Goal: Information Seeking & Learning: Find specific fact

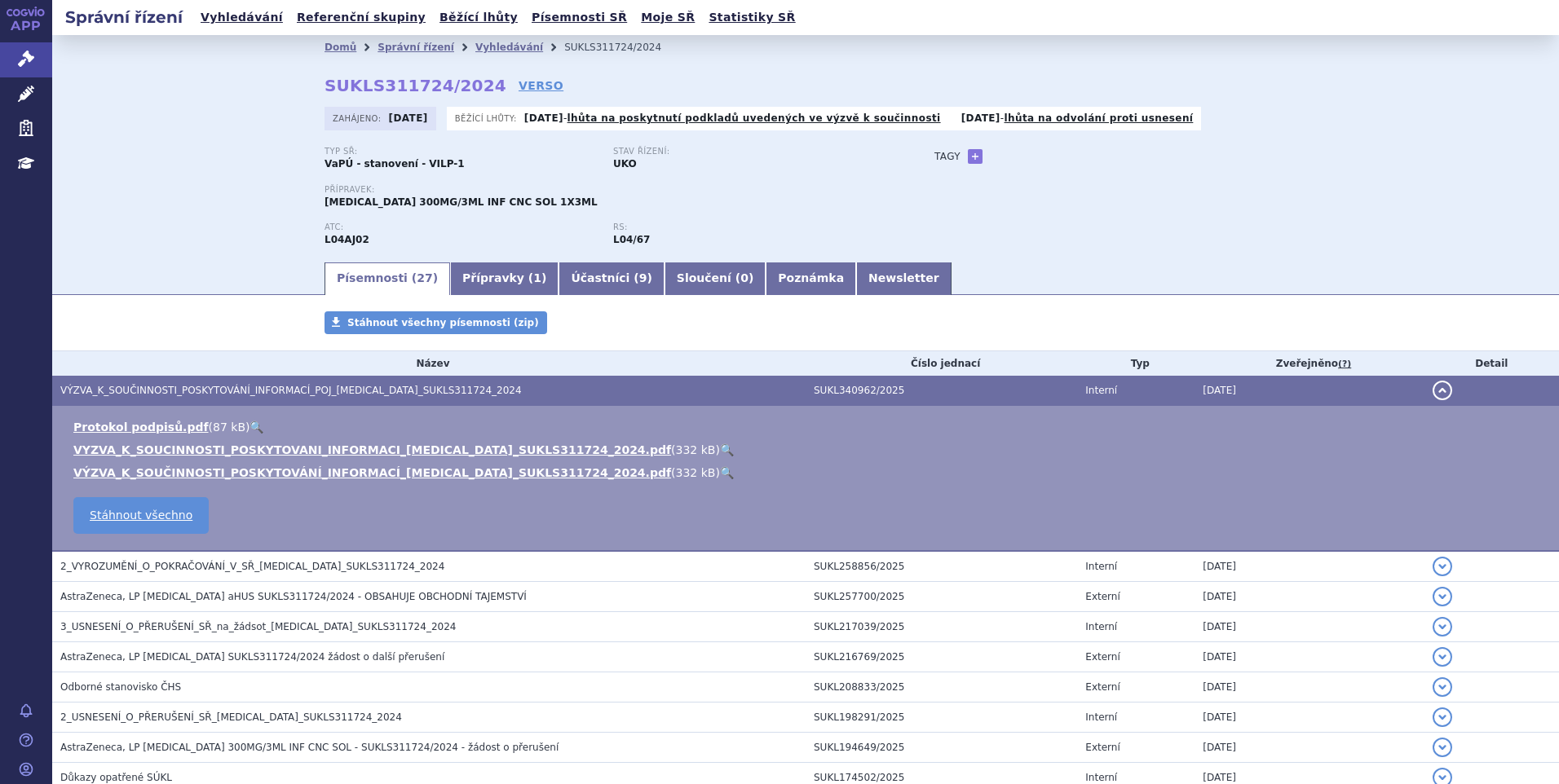
click at [325, 84] on strong "SUKLS311724/2024" at bounding box center [415, 85] width 182 height 20
drag, startPoint x: 318, startPoint y: 80, endPoint x: 470, endPoint y: 87, distance: 152.2
click at [470, 87] on strong "SUKLS311724/2024" at bounding box center [415, 85] width 182 height 20
copy strong "SUKLS311724/2024"
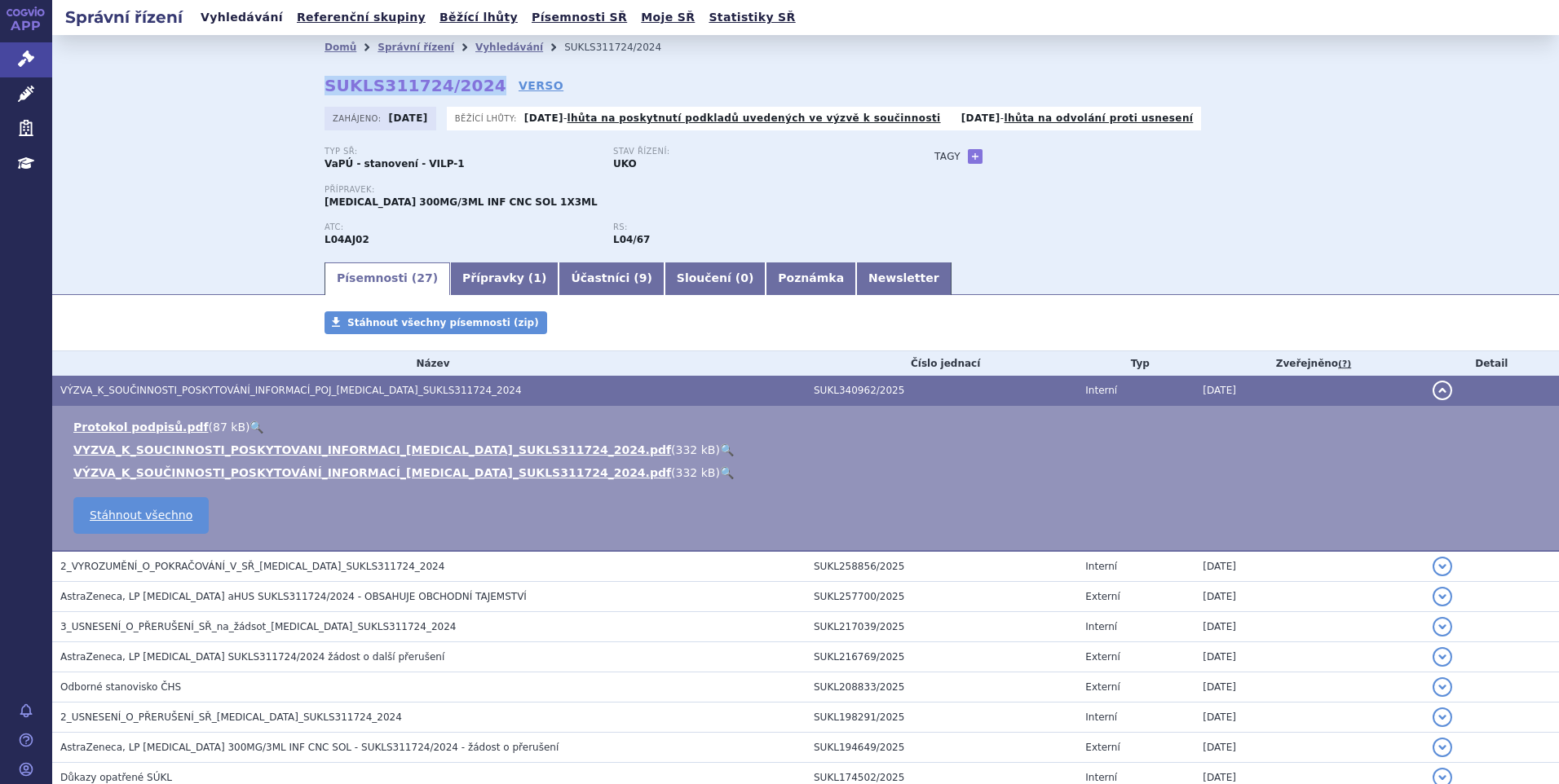
click at [222, 23] on link "Vyhledávání" at bounding box center [242, 17] width 92 height 22
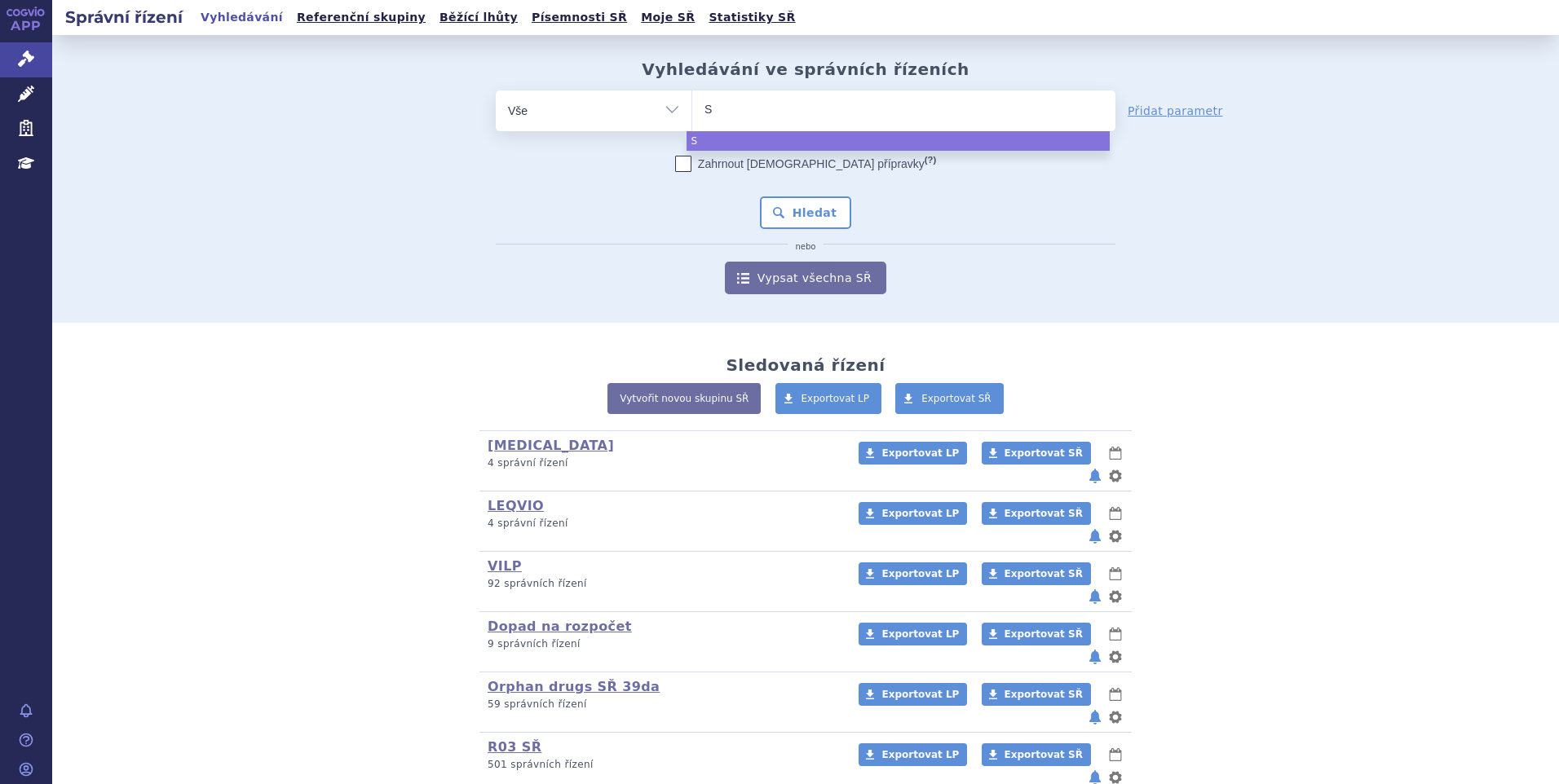
type input "SU"
type input "SUK"
type input "SUKLS"
type input "SUKLS3"
type input "SUKLS31"
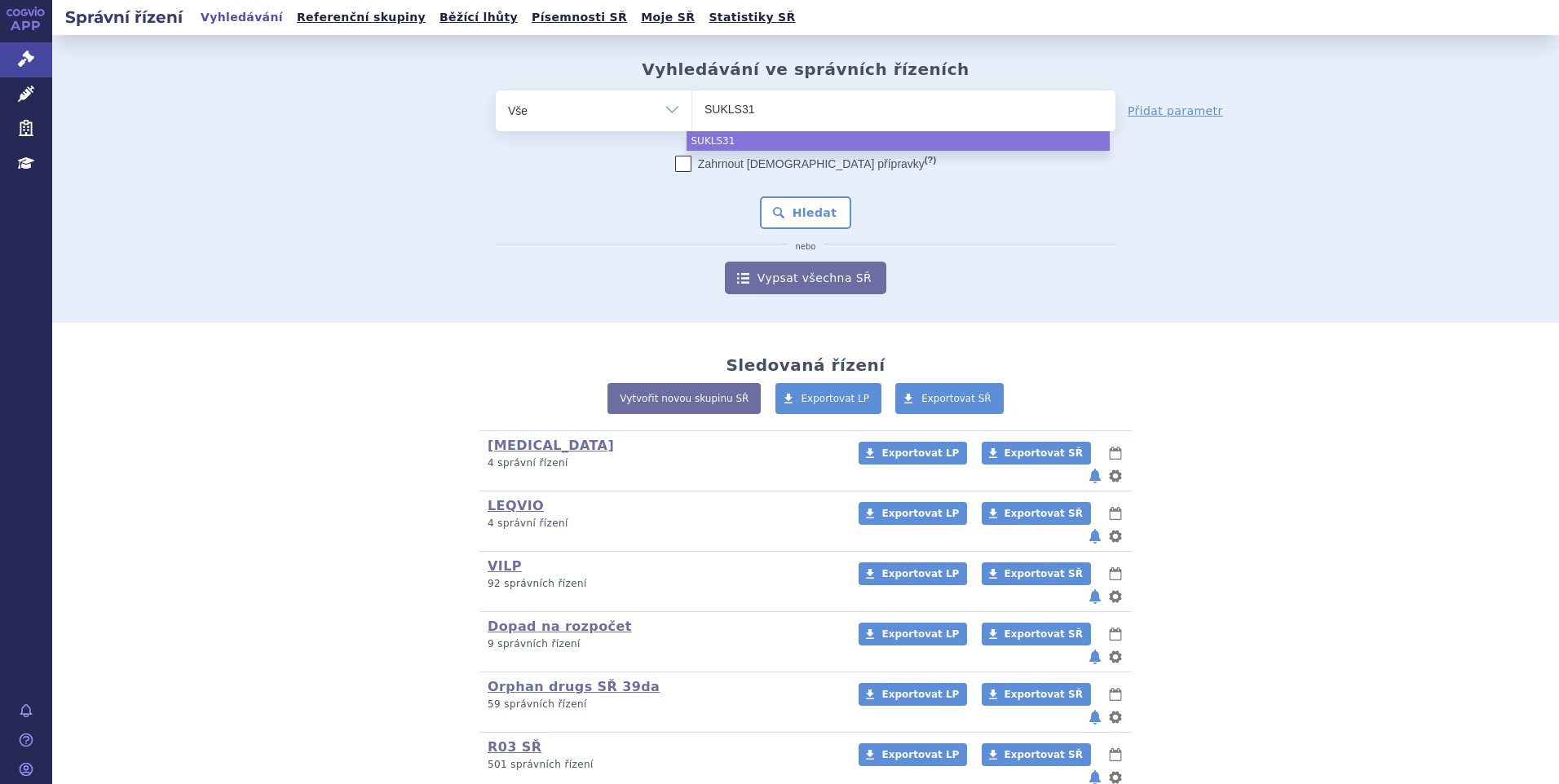
type input "SUKLS319"
type input "SUKLS31977"
type input "SUKLS319770"
type input "SUKLS319770/"
type input "SUKLS319770/2"
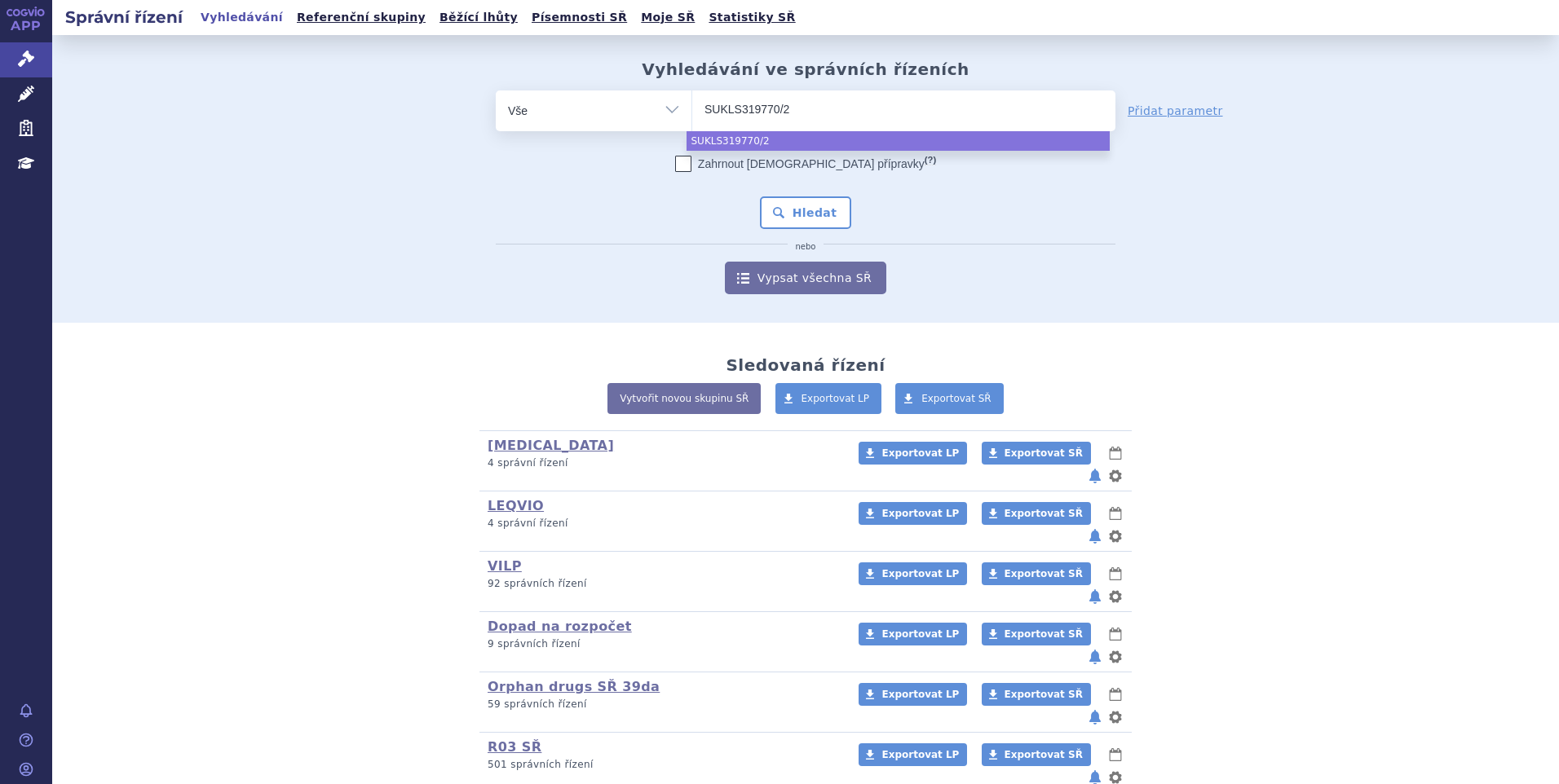
type input "SUKLS319770/20"
type input "SUKLS319770/2025"
select select "SUKLS319770/2025"
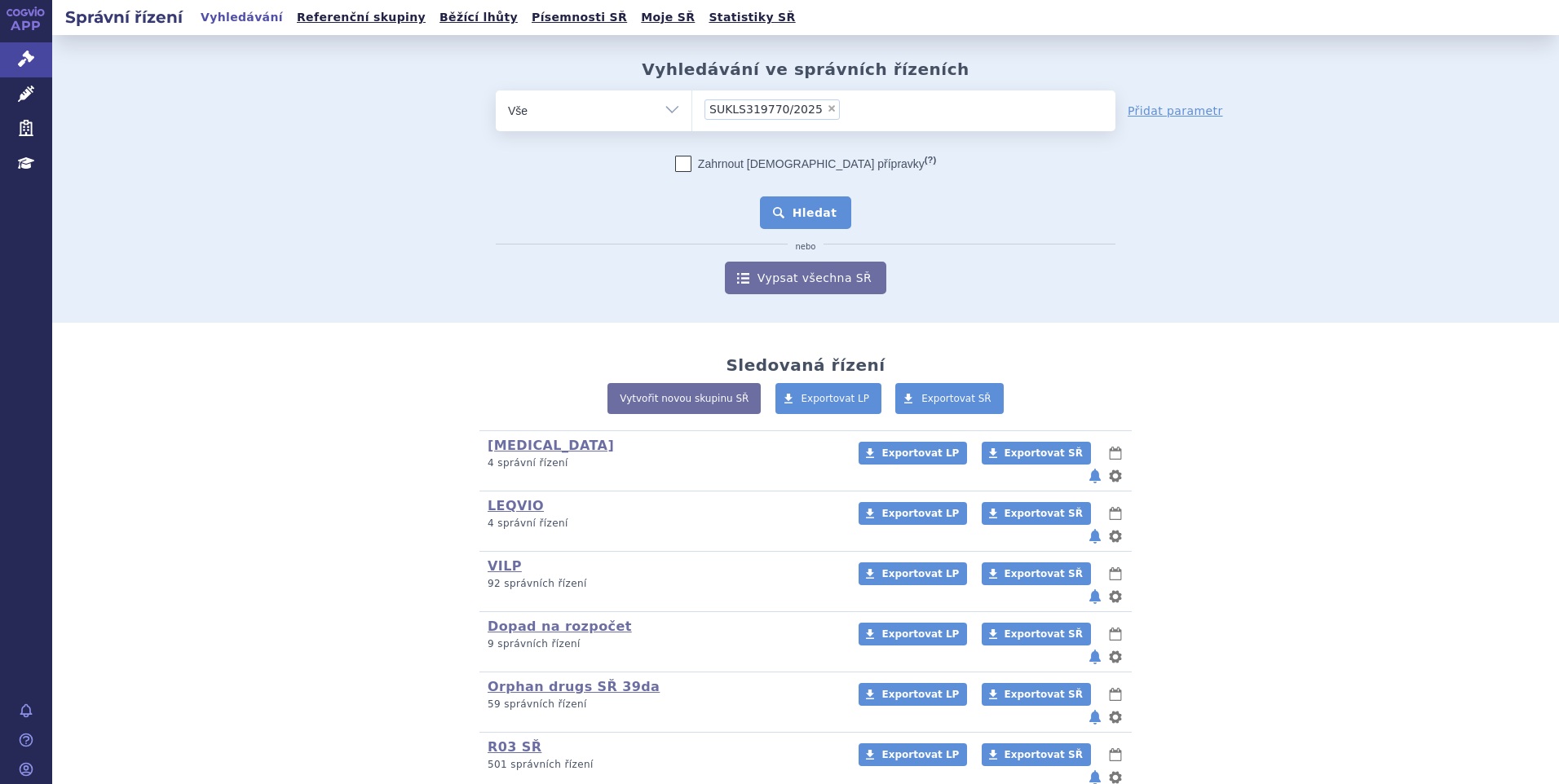
click at [826, 207] on button "Hledat" at bounding box center [806, 212] width 92 height 33
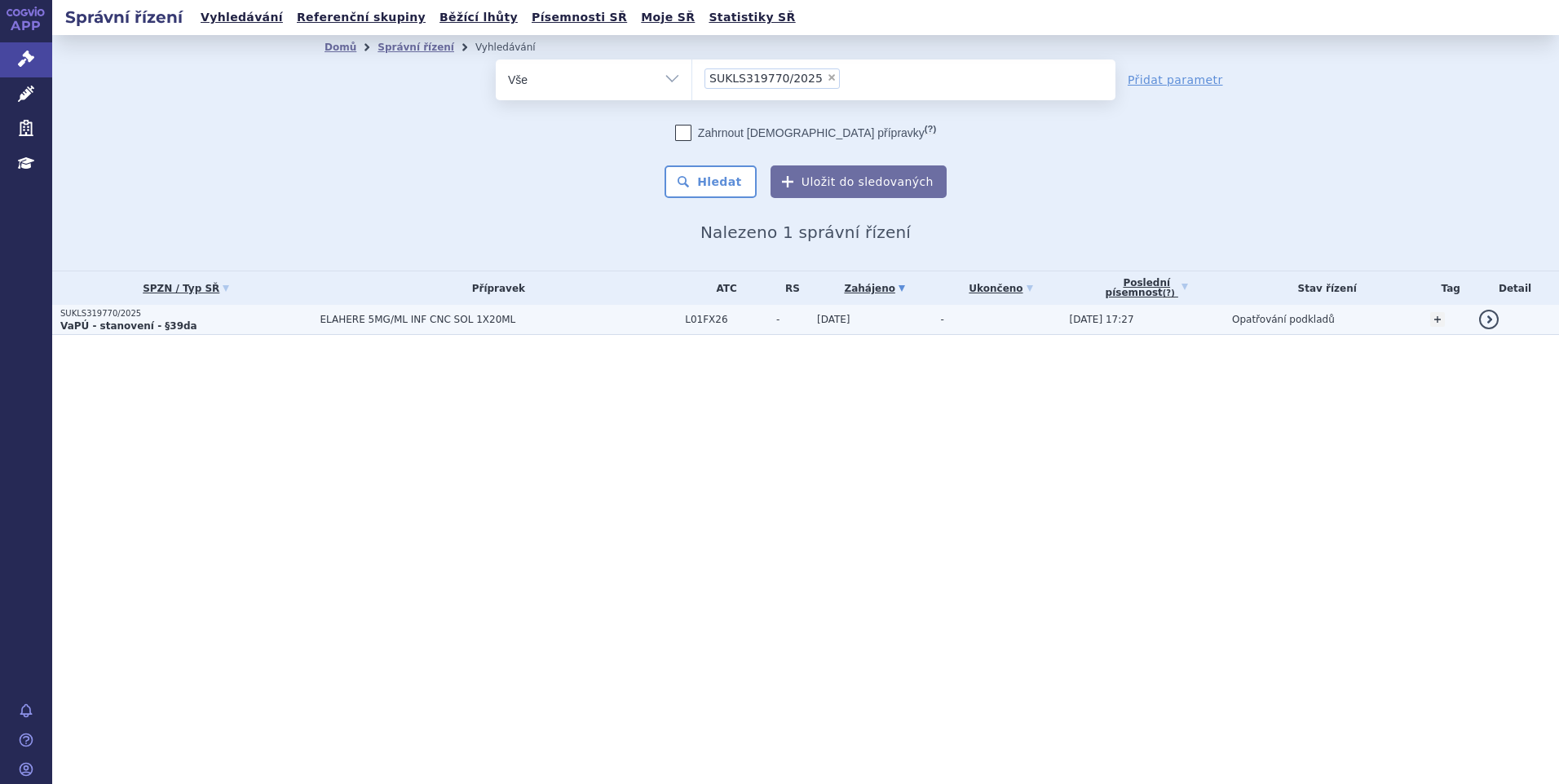
click at [204, 321] on p "VaPÚ - stanovení - §39da" at bounding box center [186, 326] width 252 height 13
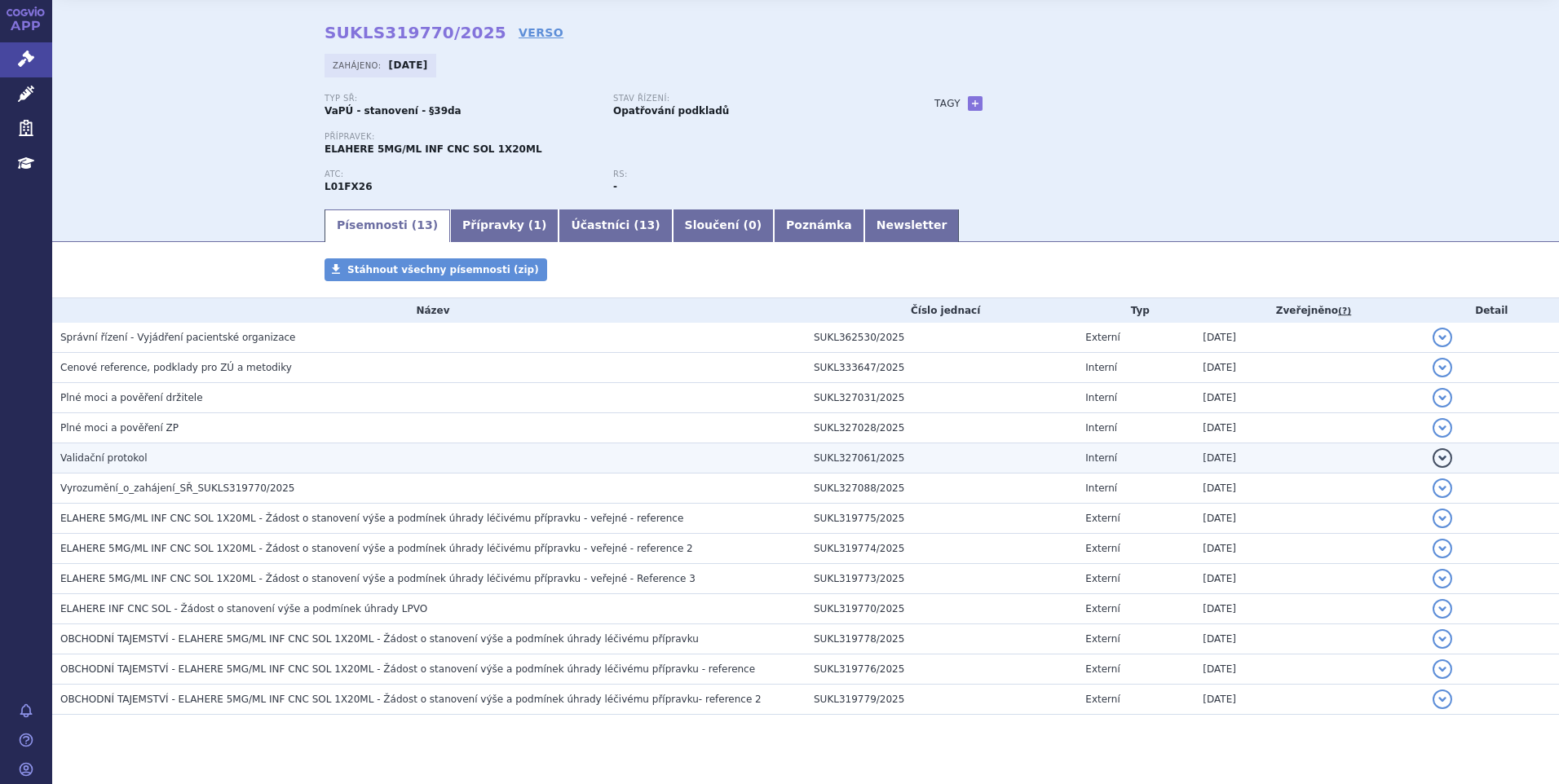
scroll to position [81, 0]
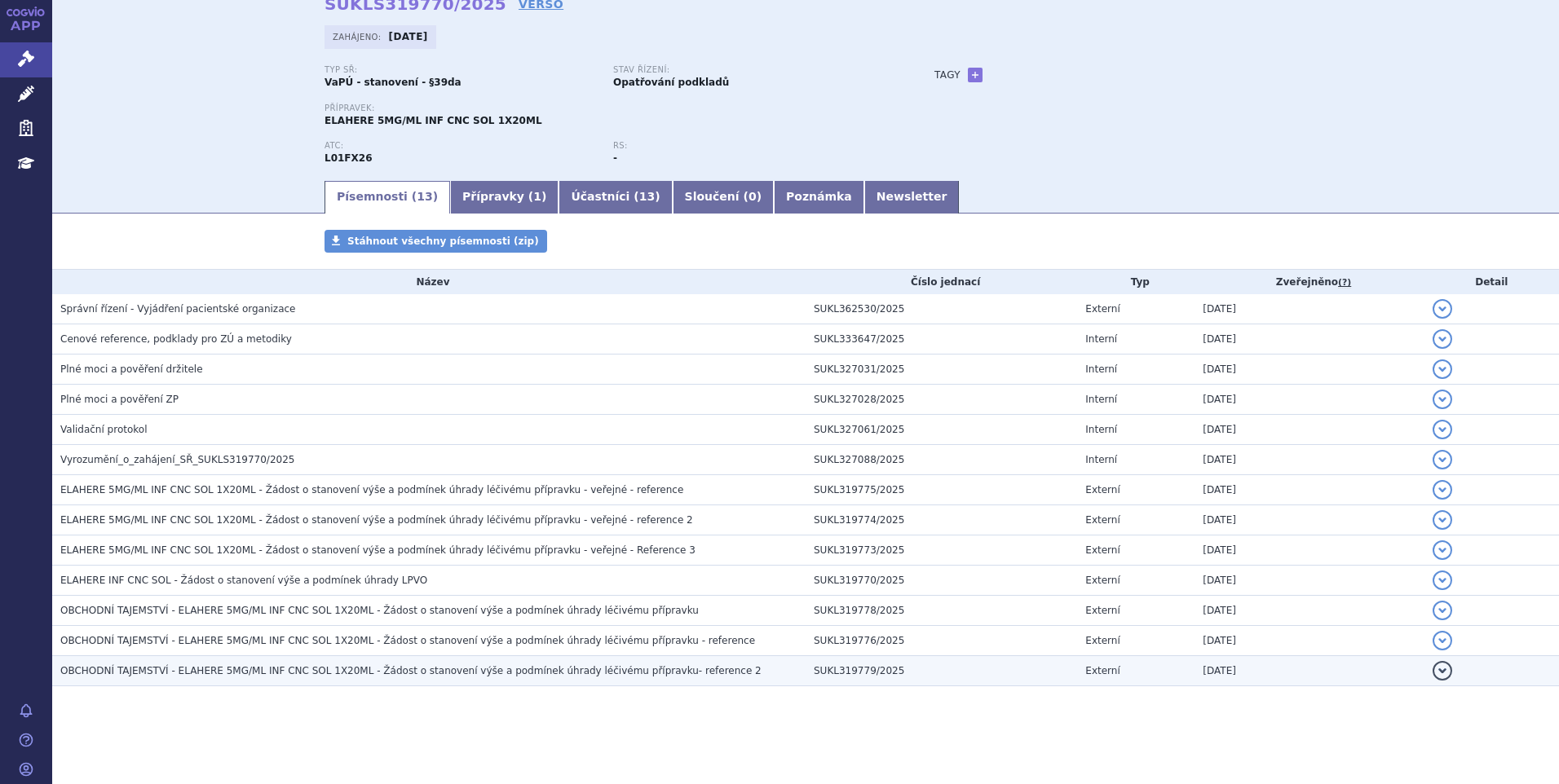
click at [518, 663] on h3 "OBCHODNÍ TAJEMSTVÍ - ELAHERE 5MG/ML INF CNC SOL 1X20ML - Žádost o stanovení výš…" at bounding box center [433, 670] width 746 height 16
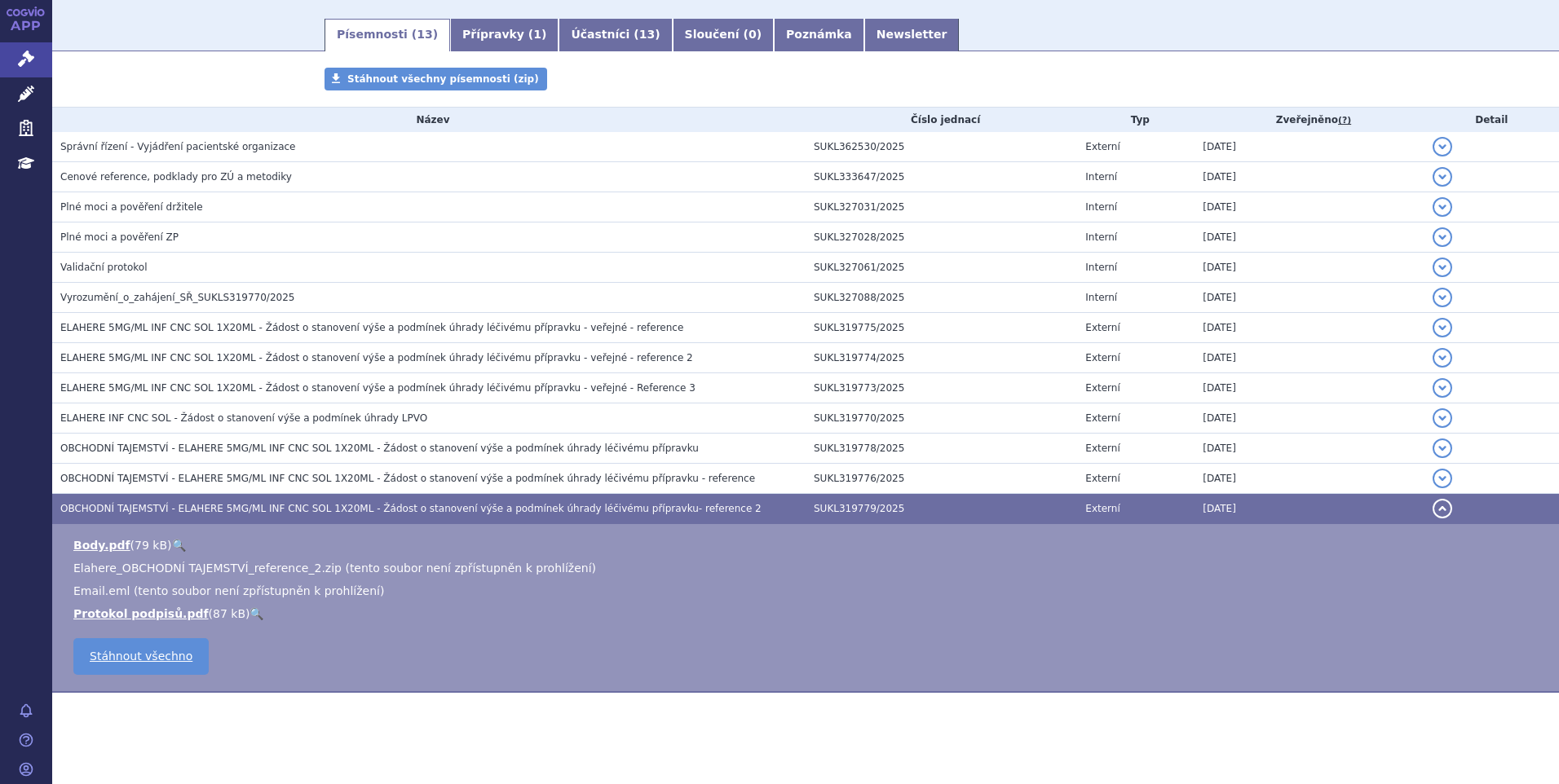
scroll to position [244, 0]
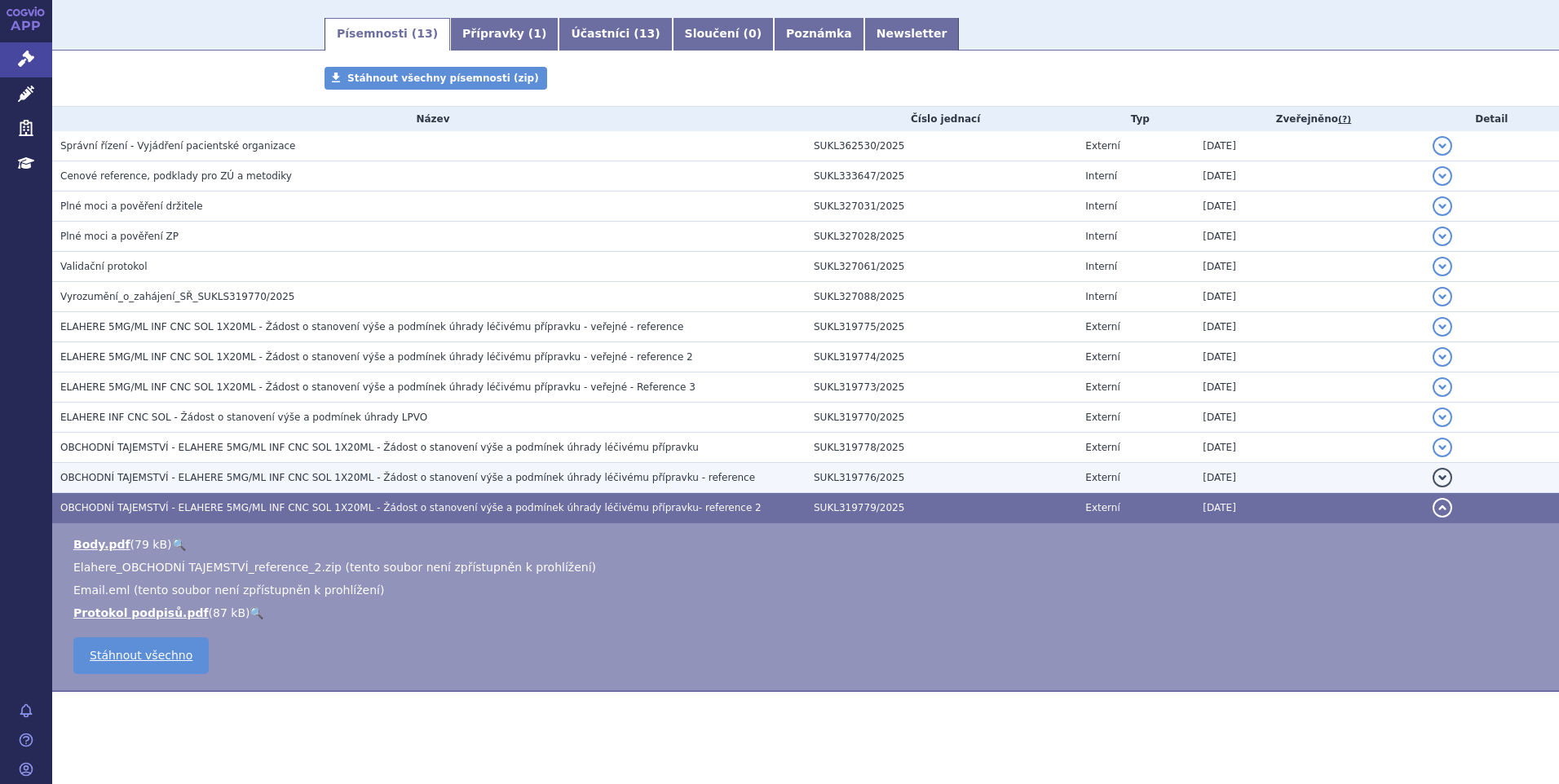
click at [441, 483] on span "OBCHODNÍ TAJEMSTVÍ - ELAHERE 5MG/ML INF CNC SOL 1X20ML - Žádost o stanovení výš…" at bounding box center [408, 477] width 695 height 11
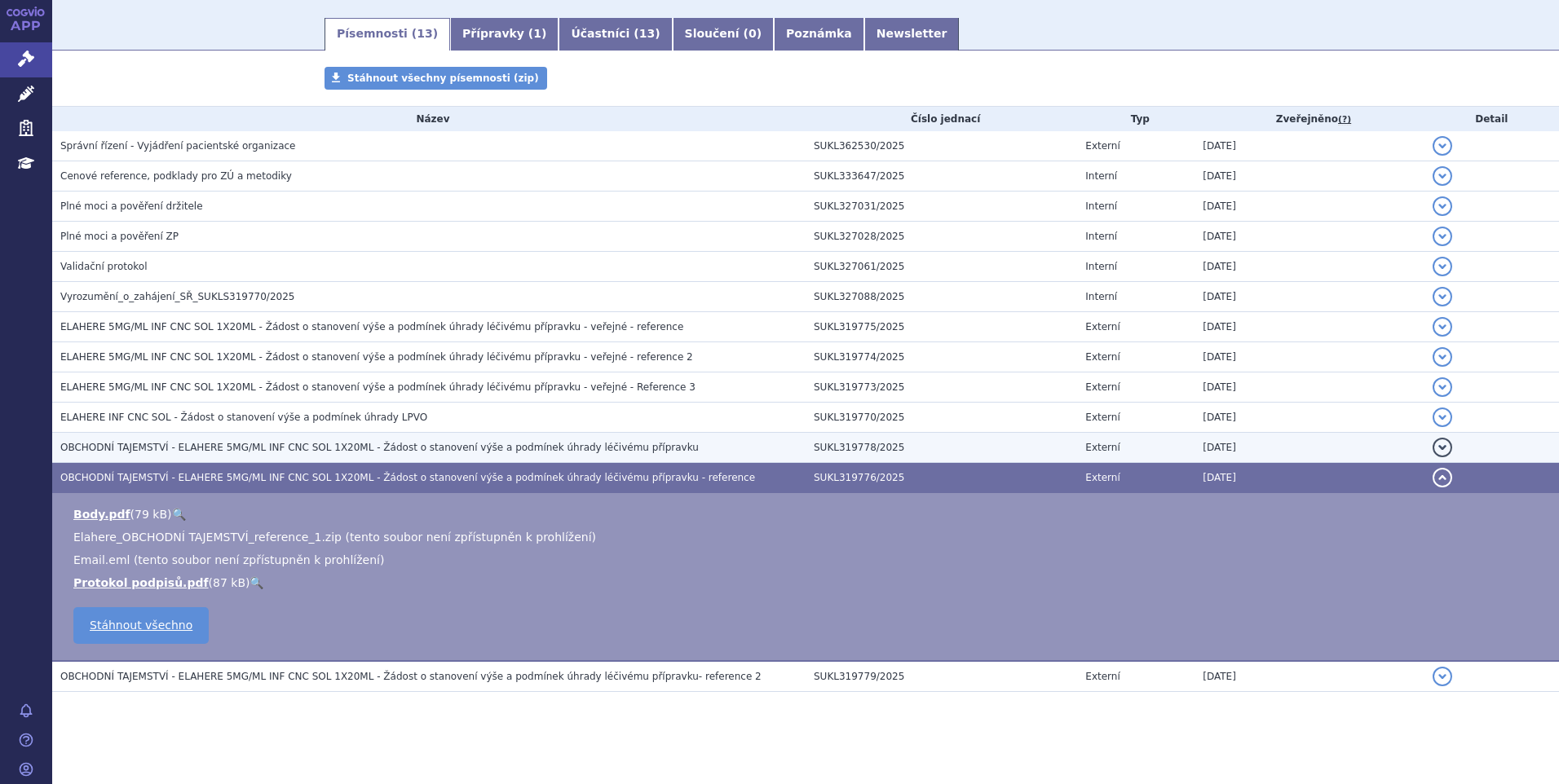
click at [437, 448] on span "OBCHODNÍ TAJEMSTVÍ - ELAHERE 5MG/ML INF CNC SOL 1X20ML - Žádost o stanovení výš…" at bounding box center [379, 447] width 638 height 11
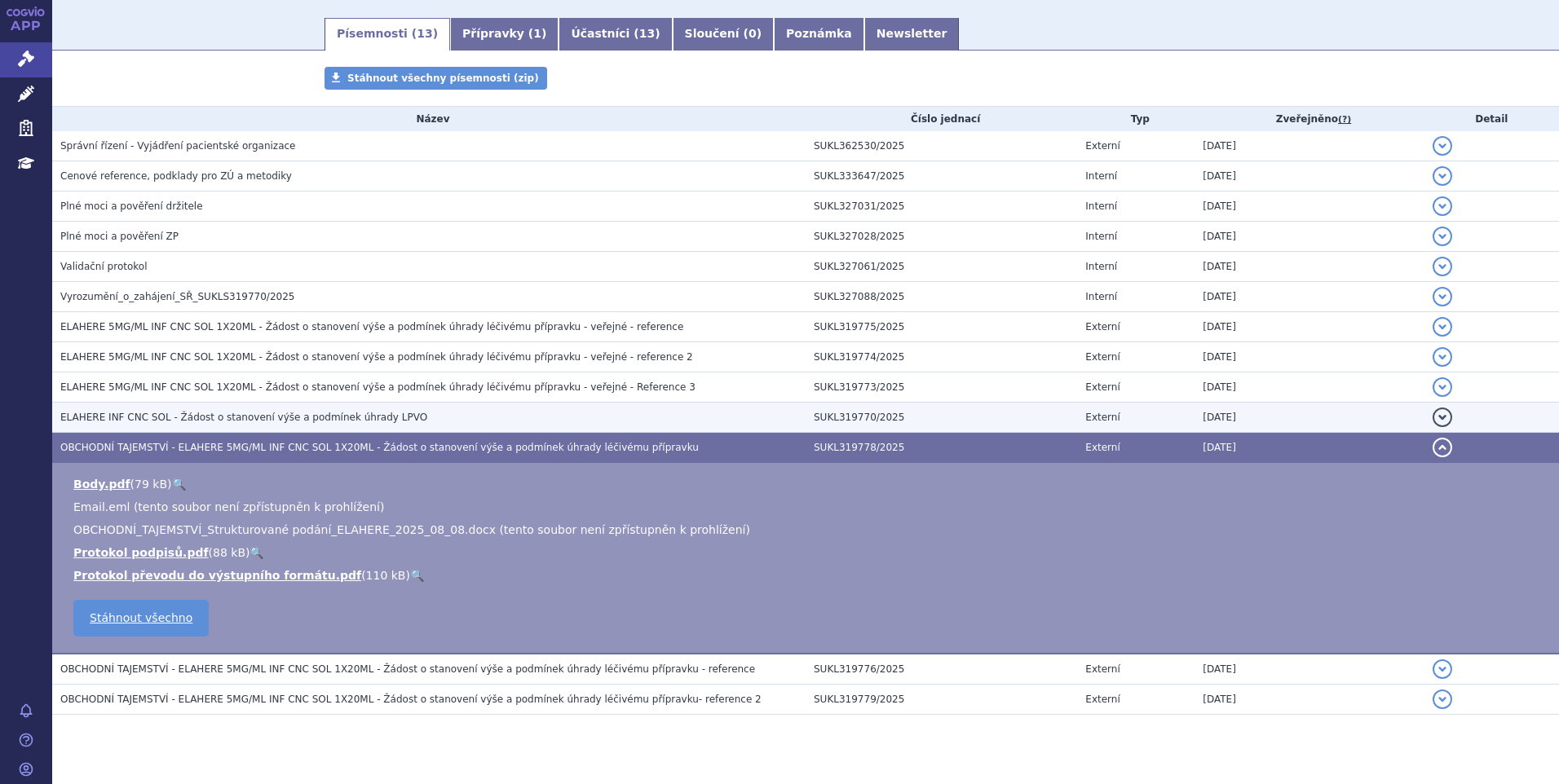
click at [429, 411] on h3 "ELAHERE INF CNC SOL - Žádost o stanovení výše a podmínek úhrady LPVO" at bounding box center [433, 417] width 746 height 16
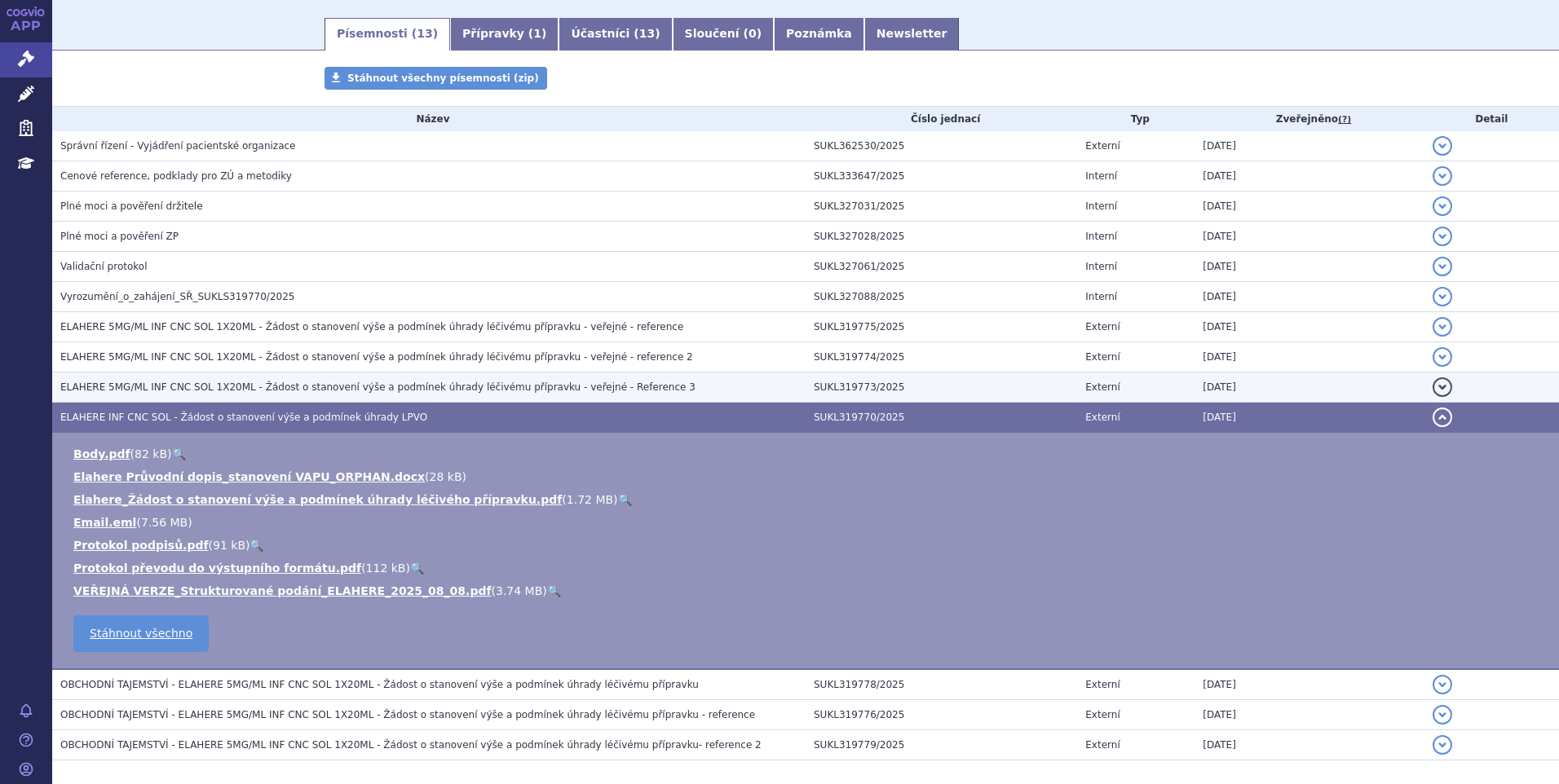
click at [424, 390] on span "ELAHERE 5MG/ML INF CNC SOL 1X20ML - Žádost o stanovení výše a podmínek úhrady l…" at bounding box center [377, 387] width 635 height 11
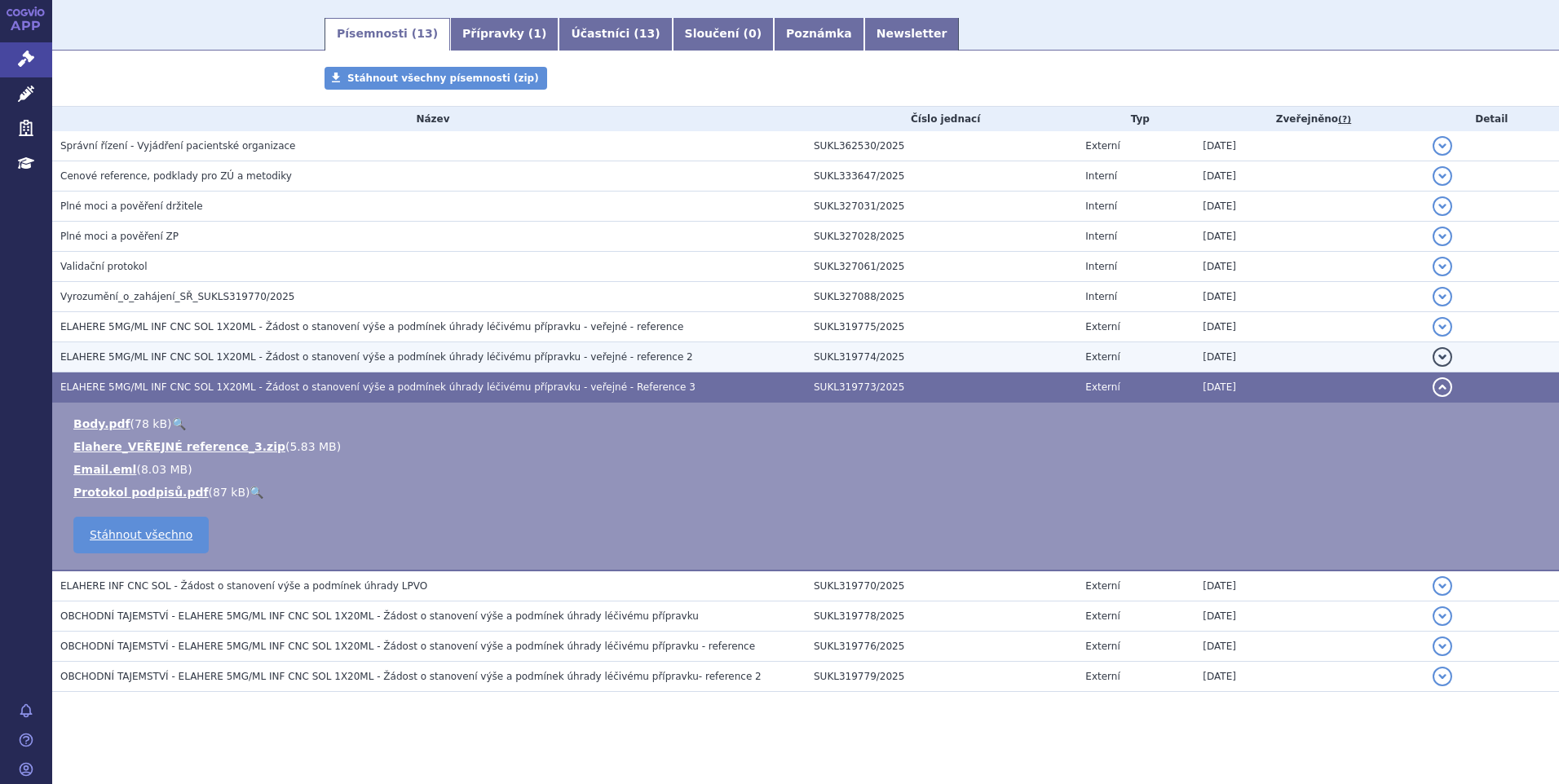
click at [427, 358] on span "ELAHERE 5MG/ML INF CNC SOL 1X20ML - Žádost o stanovení výše a podmínek úhrady l…" at bounding box center [377, 357] width 632 height 11
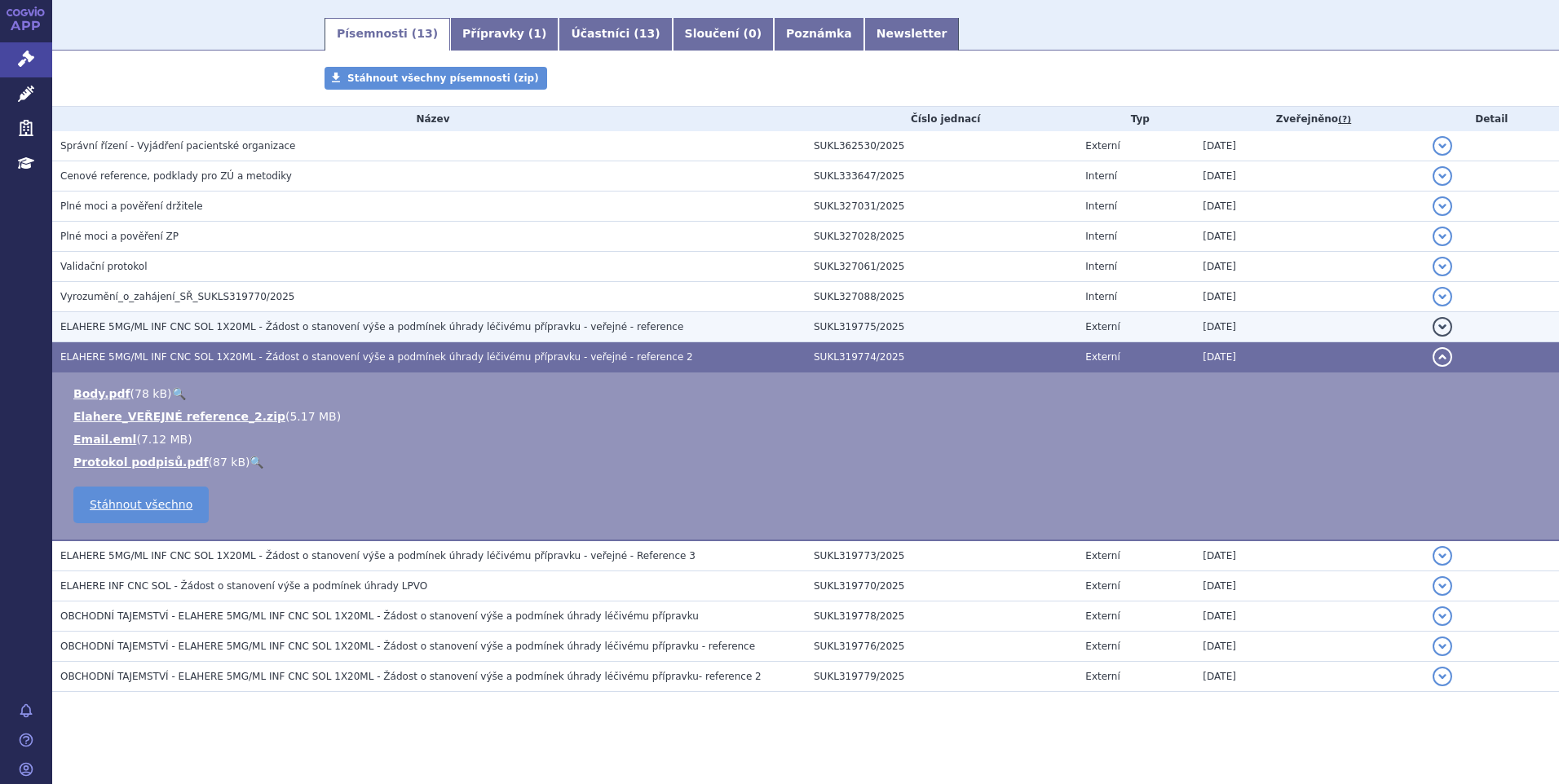
click at [434, 324] on span "ELAHERE 5MG/ML INF CNC SOL 1X20ML - Žádost o stanovení výše a podmínek úhrady l…" at bounding box center [372, 326] width 623 height 11
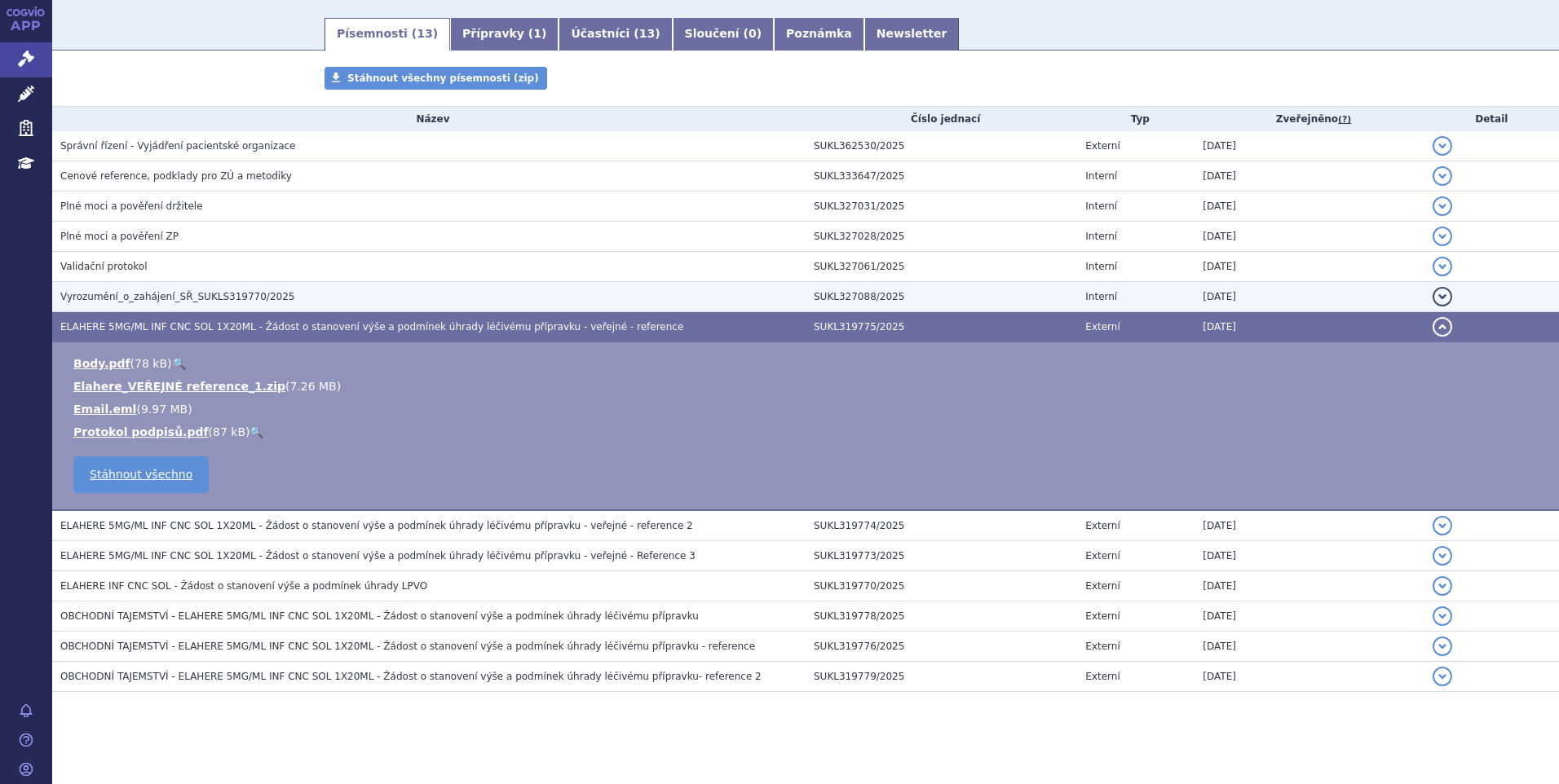
click at [428, 292] on h3 "Vyrozumění_o_zahájení_SŘ_SUKLS319770/2025" at bounding box center [433, 296] width 746 height 16
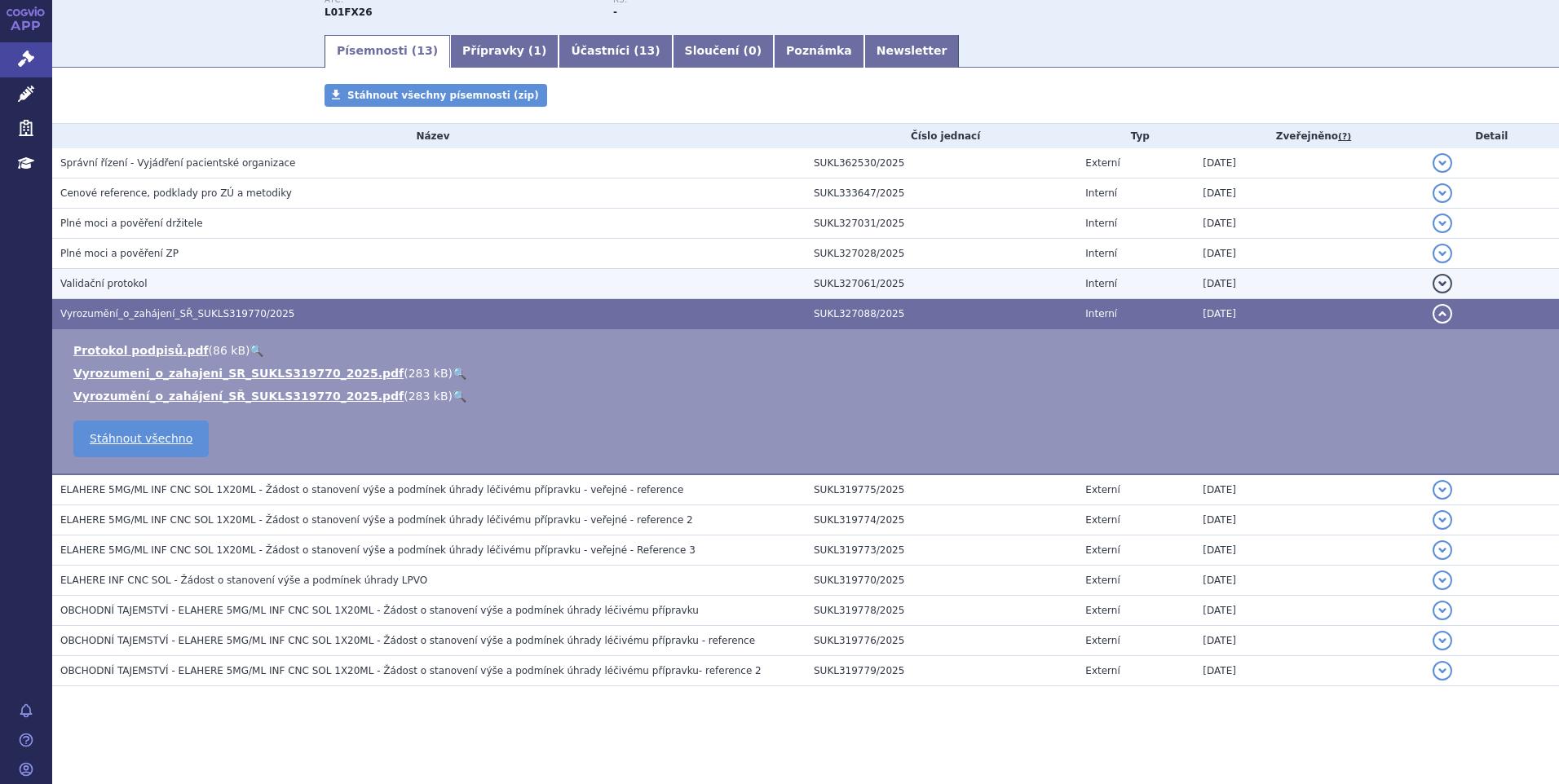
click at [413, 269] on td "Validační protokol" at bounding box center [428, 284] width 753 height 30
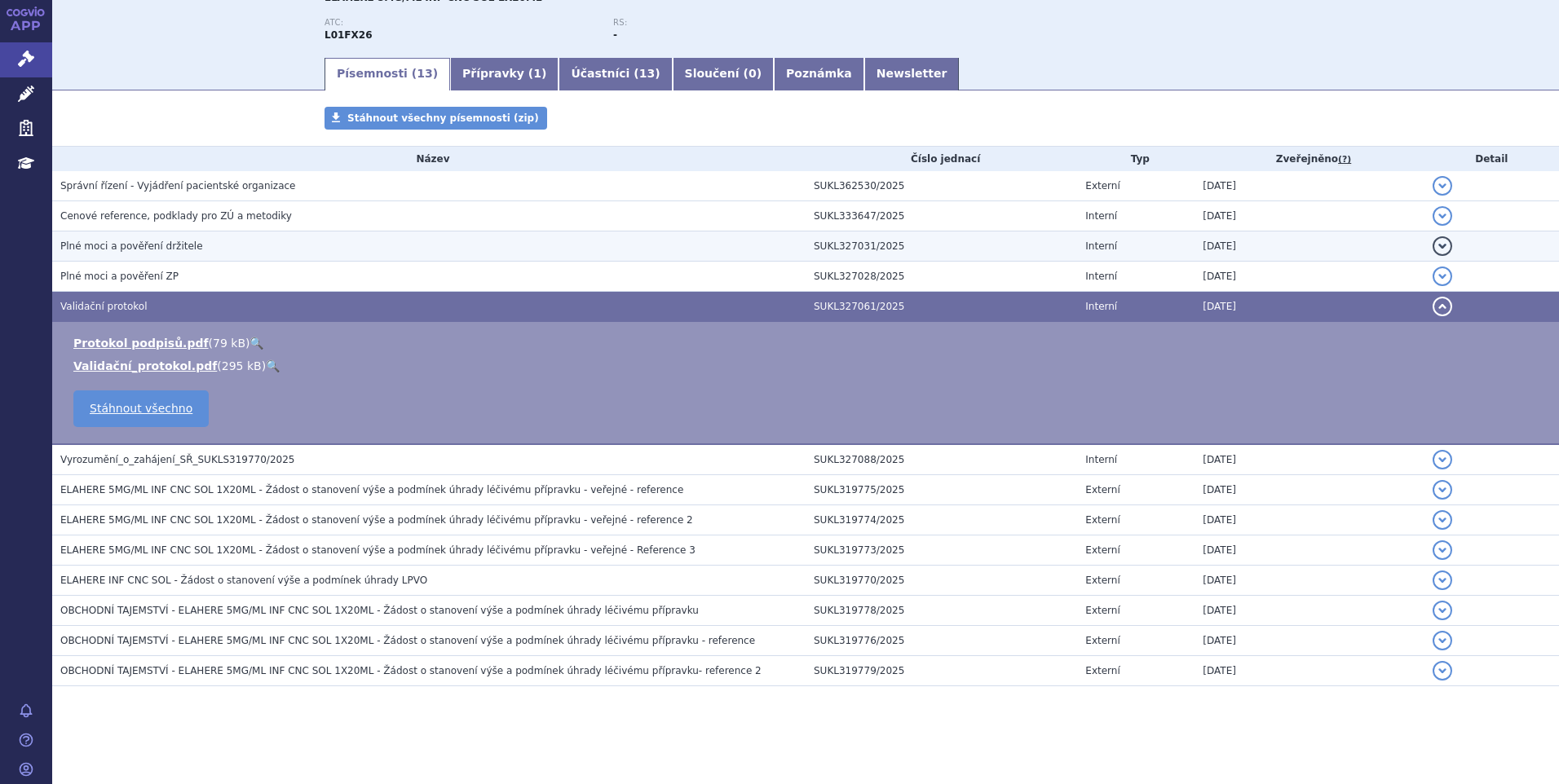
click at [410, 252] on h3 "Plné moci a pověření držitele" at bounding box center [433, 245] width 746 height 16
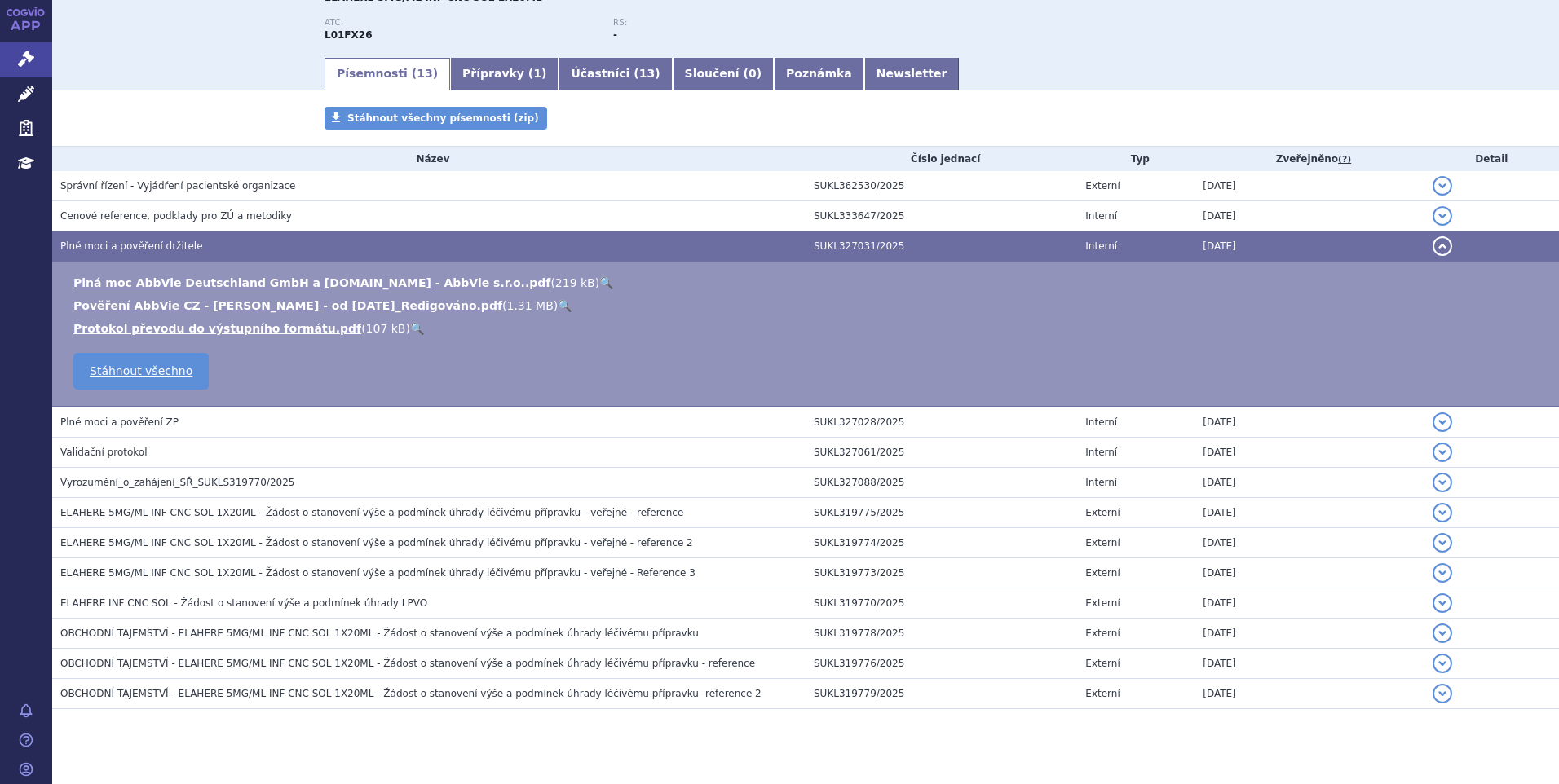
scroll to position [227, 0]
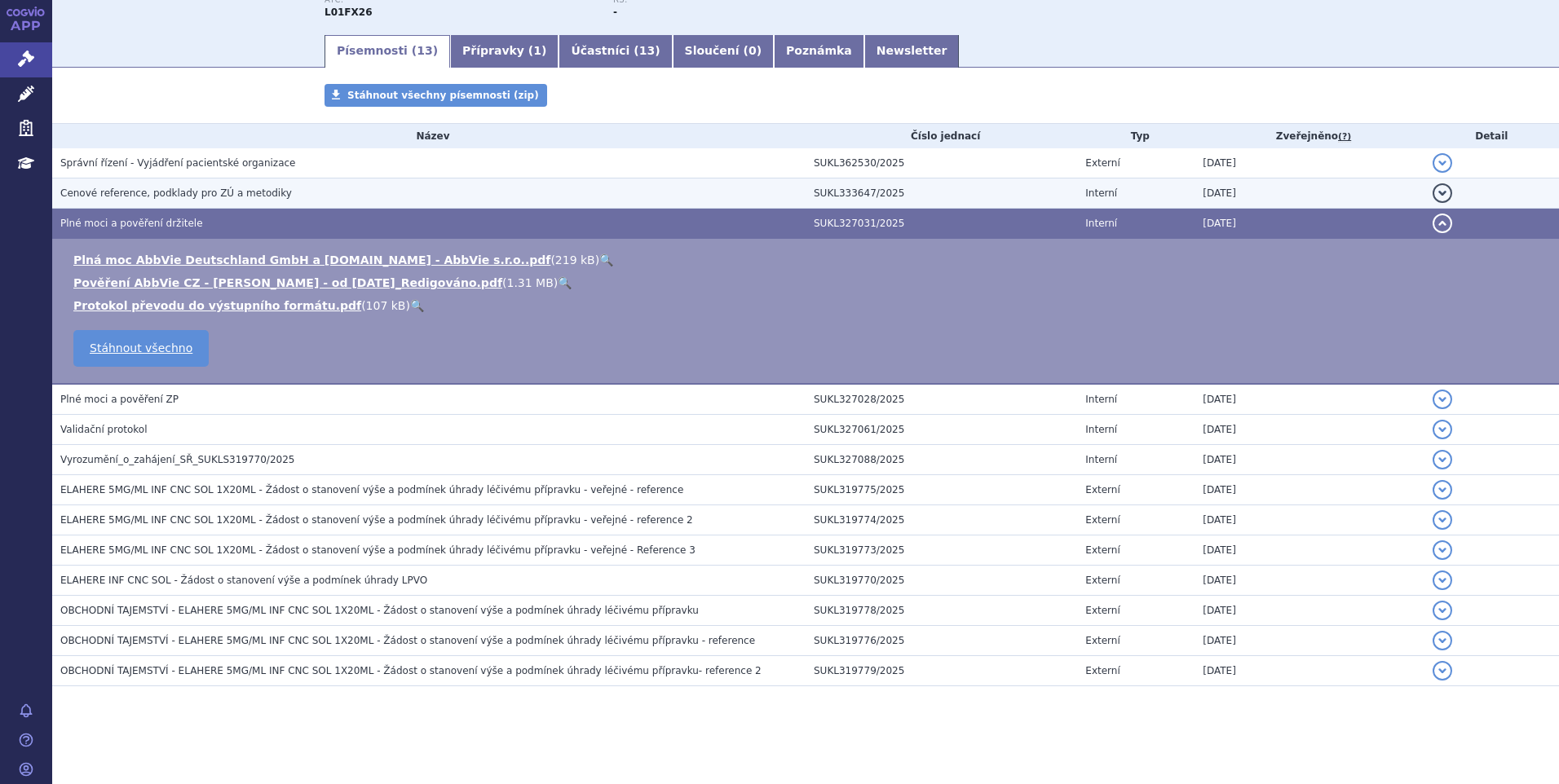
click at [393, 194] on h3 "Cenové reference, podklady pro ZÚ a metodiky" at bounding box center [433, 192] width 746 height 16
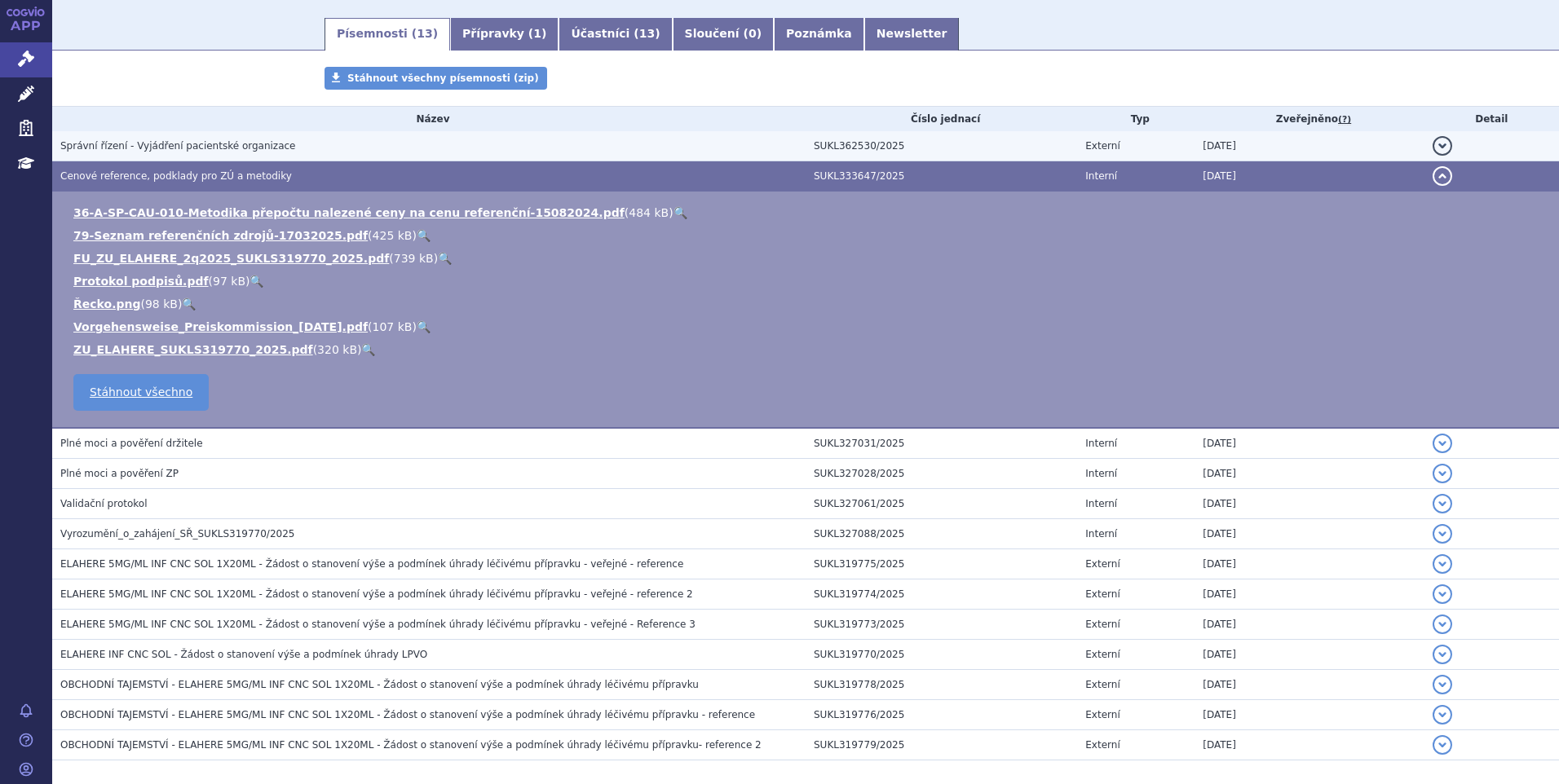
click at [373, 147] on h3 "Správní řízení - Vyjádření pacientské organizace" at bounding box center [433, 145] width 746 height 16
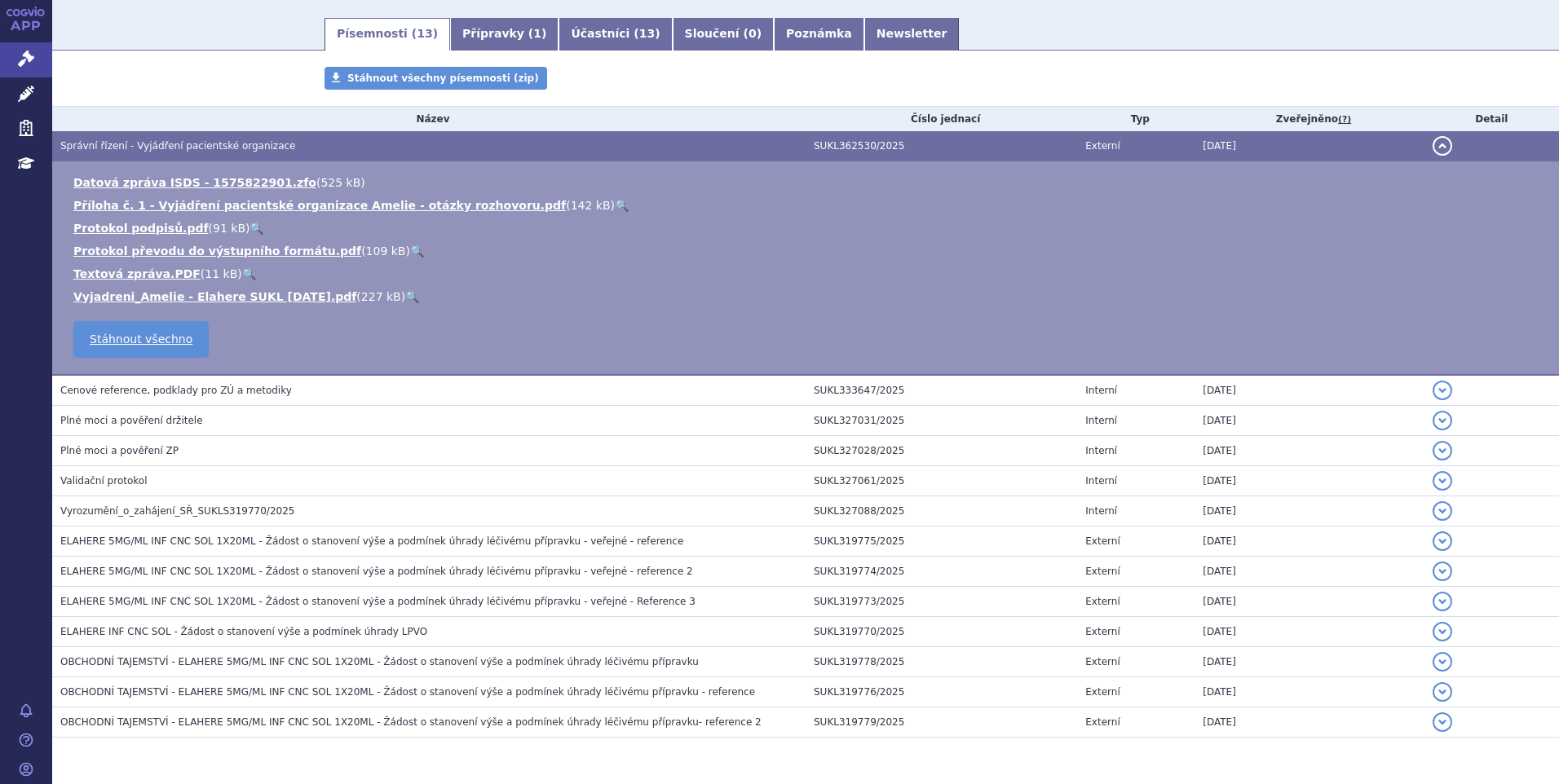
click at [614, 199] on link "🔍" at bounding box center [621, 206] width 14 height 13
click at [405, 291] on link "🔍" at bounding box center [411, 297] width 14 height 13
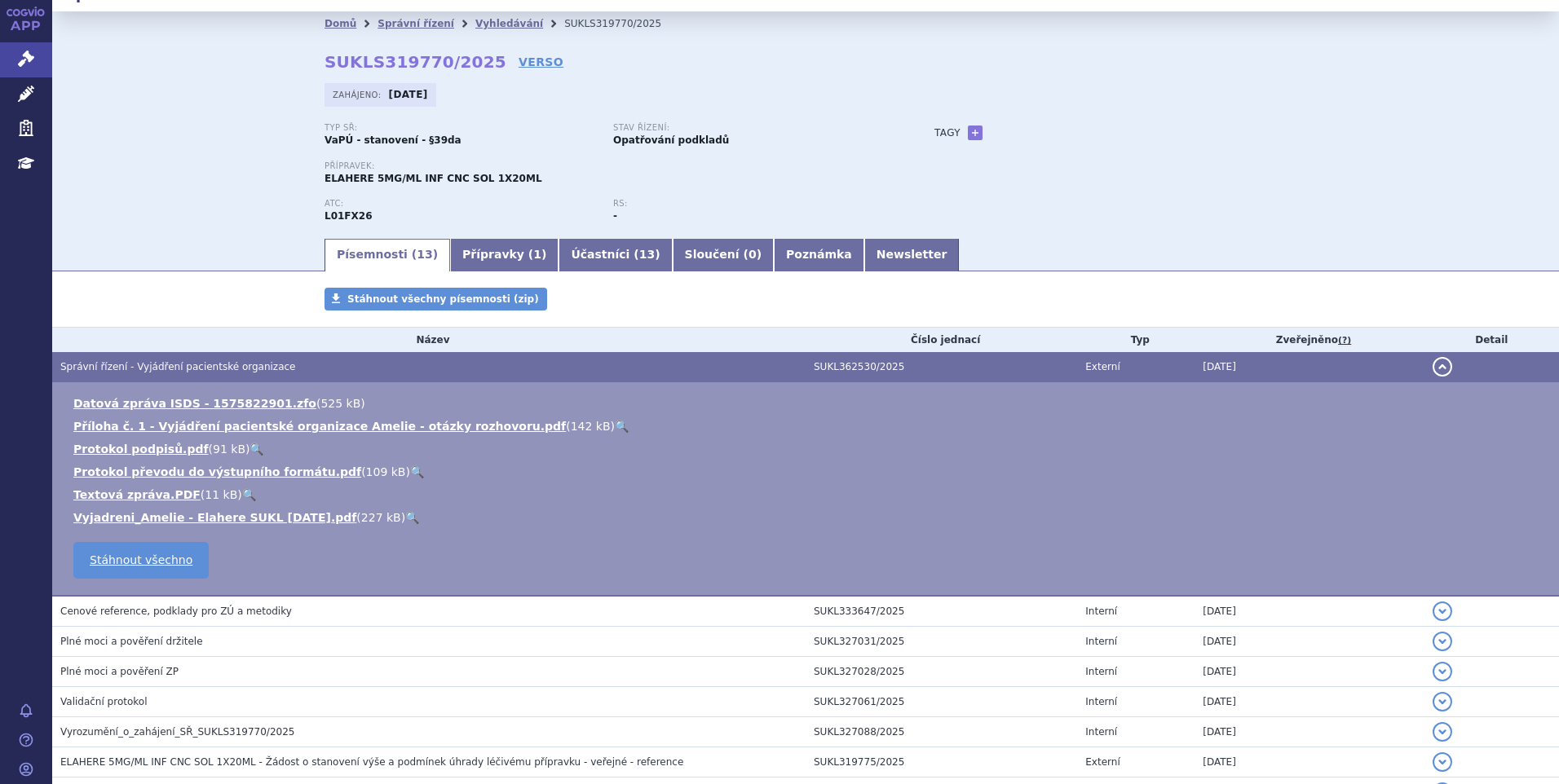
scroll to position [0, 0]
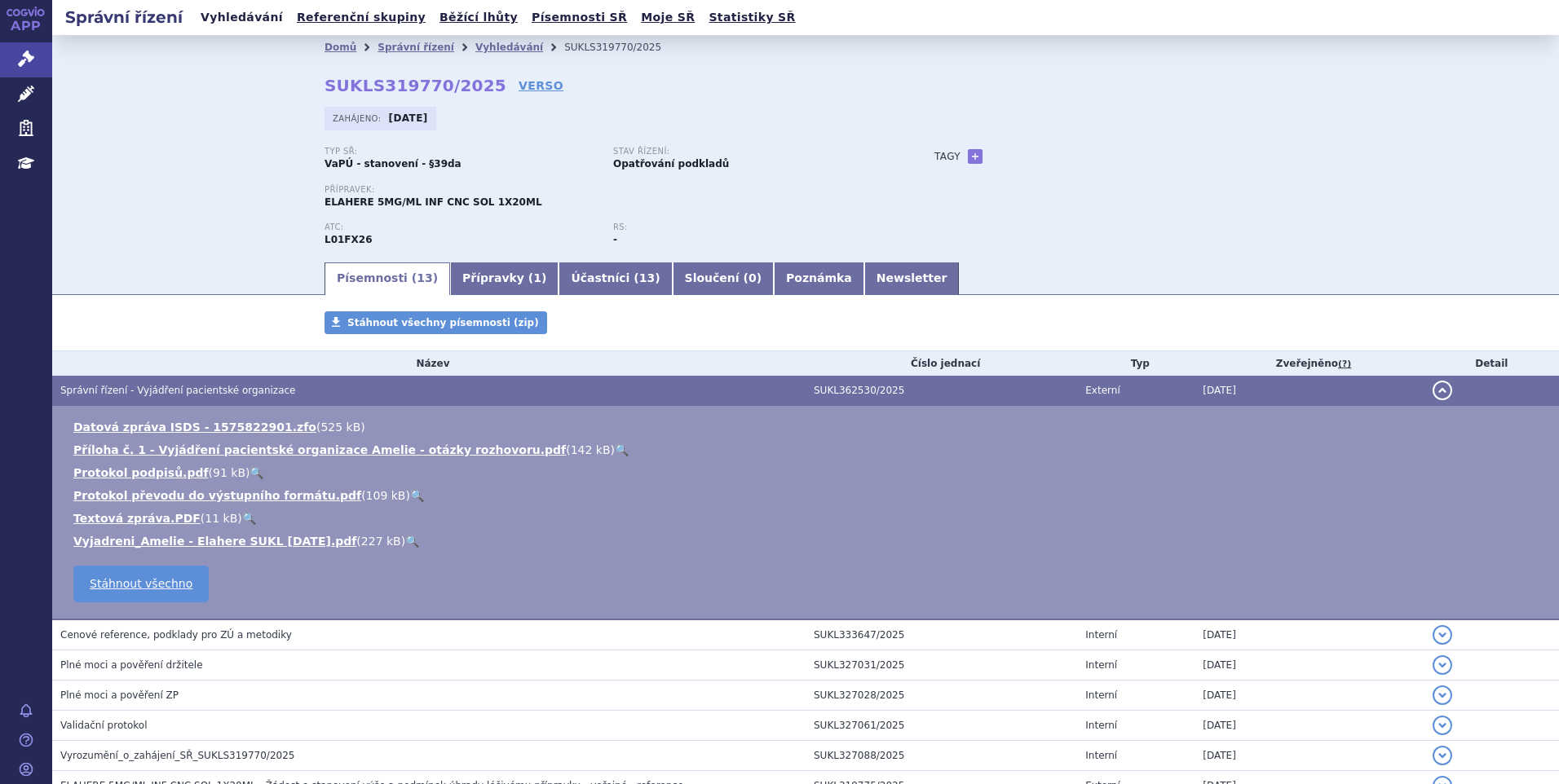
click at [210, 16] on link "Vyhledávání" at bounding box center [242, 17] width 92 height 22
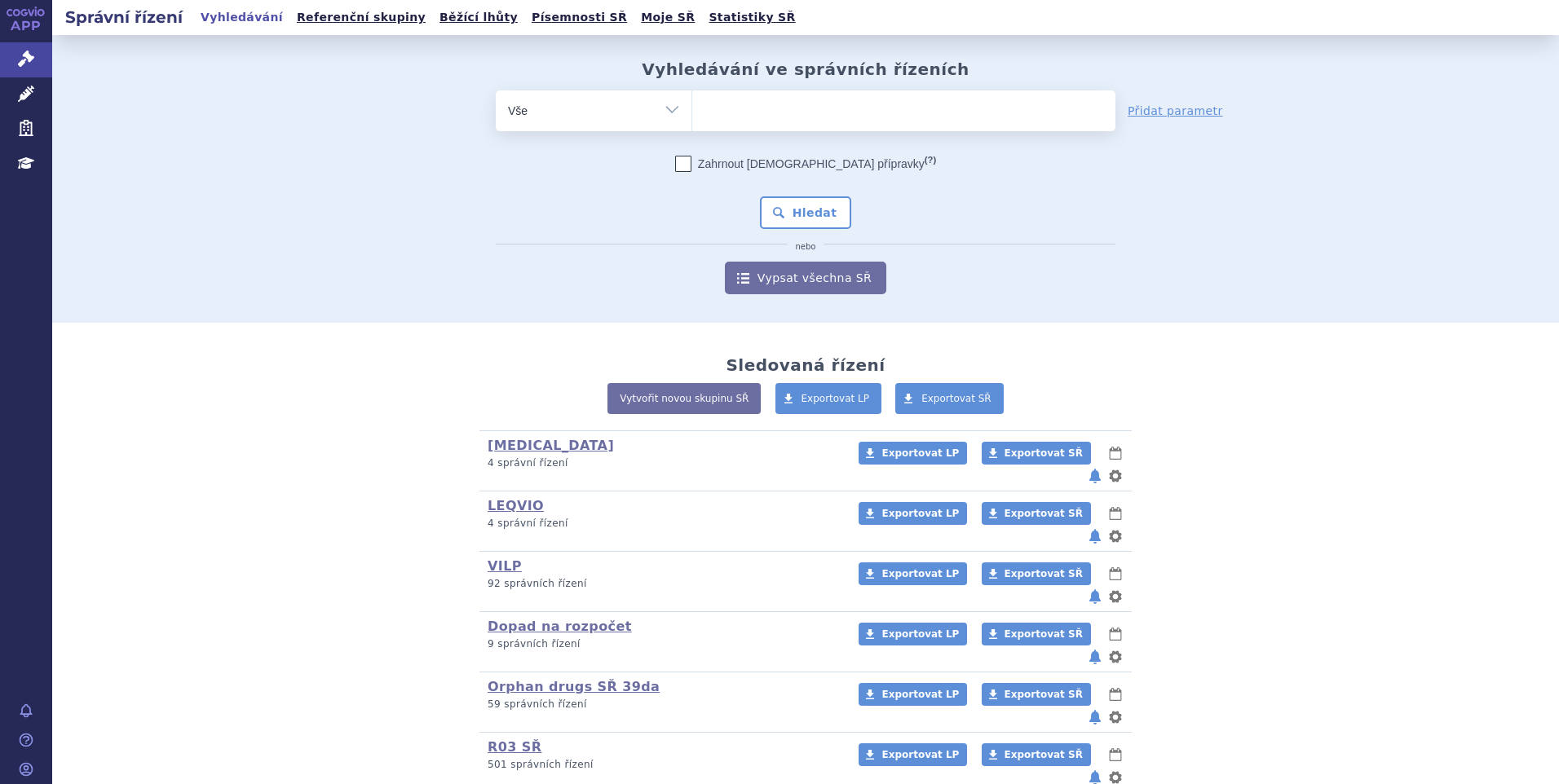
click at [814, 110] on ul at bounding box center [903, 108] width 423 height 34
click at [692, 110] on select at bounding box center [692, 109] width 1 height 41
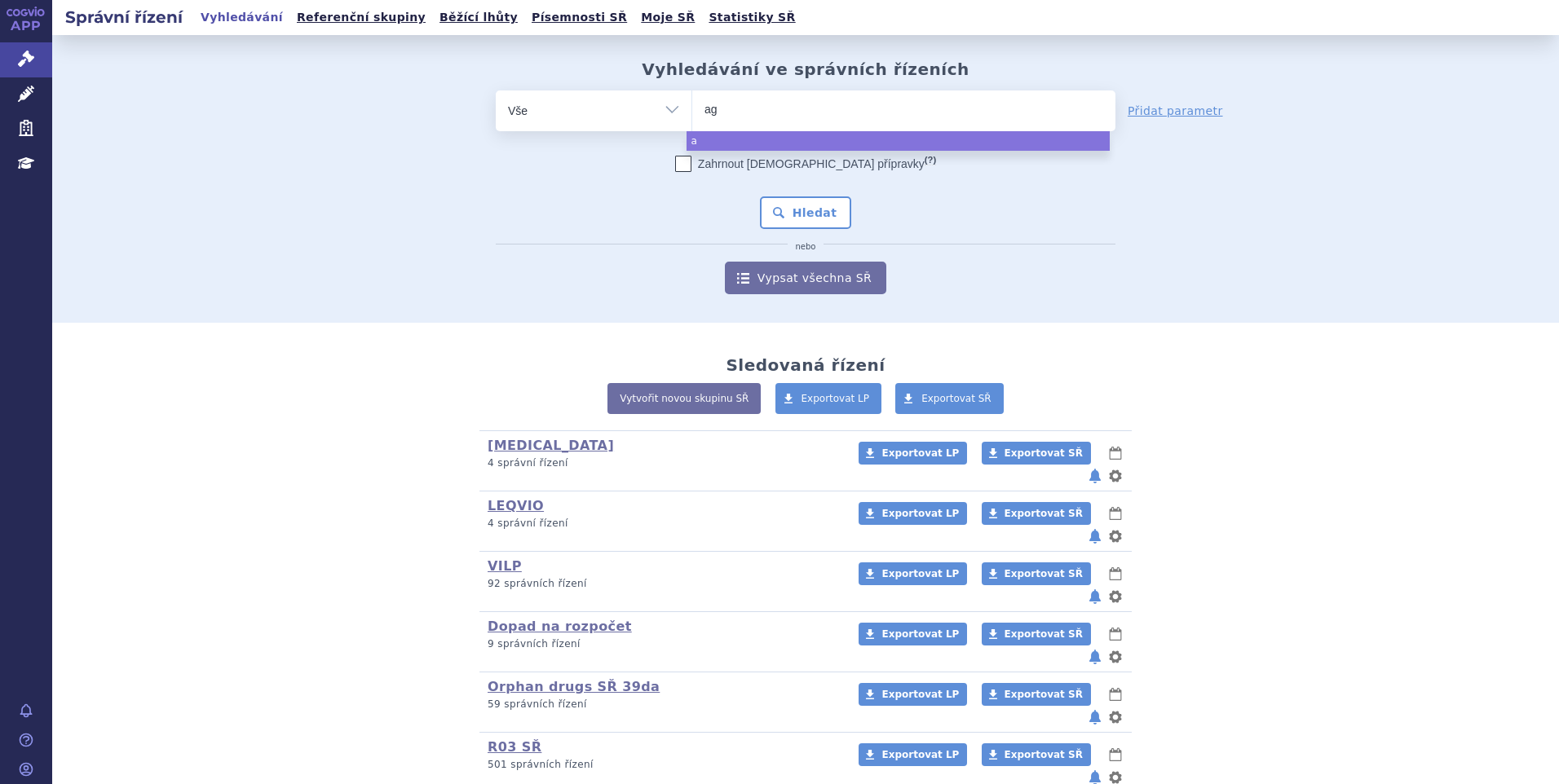
type input "aga"
type input "agam"
type input "agamre"
type input "agamree"
select select "agamree"
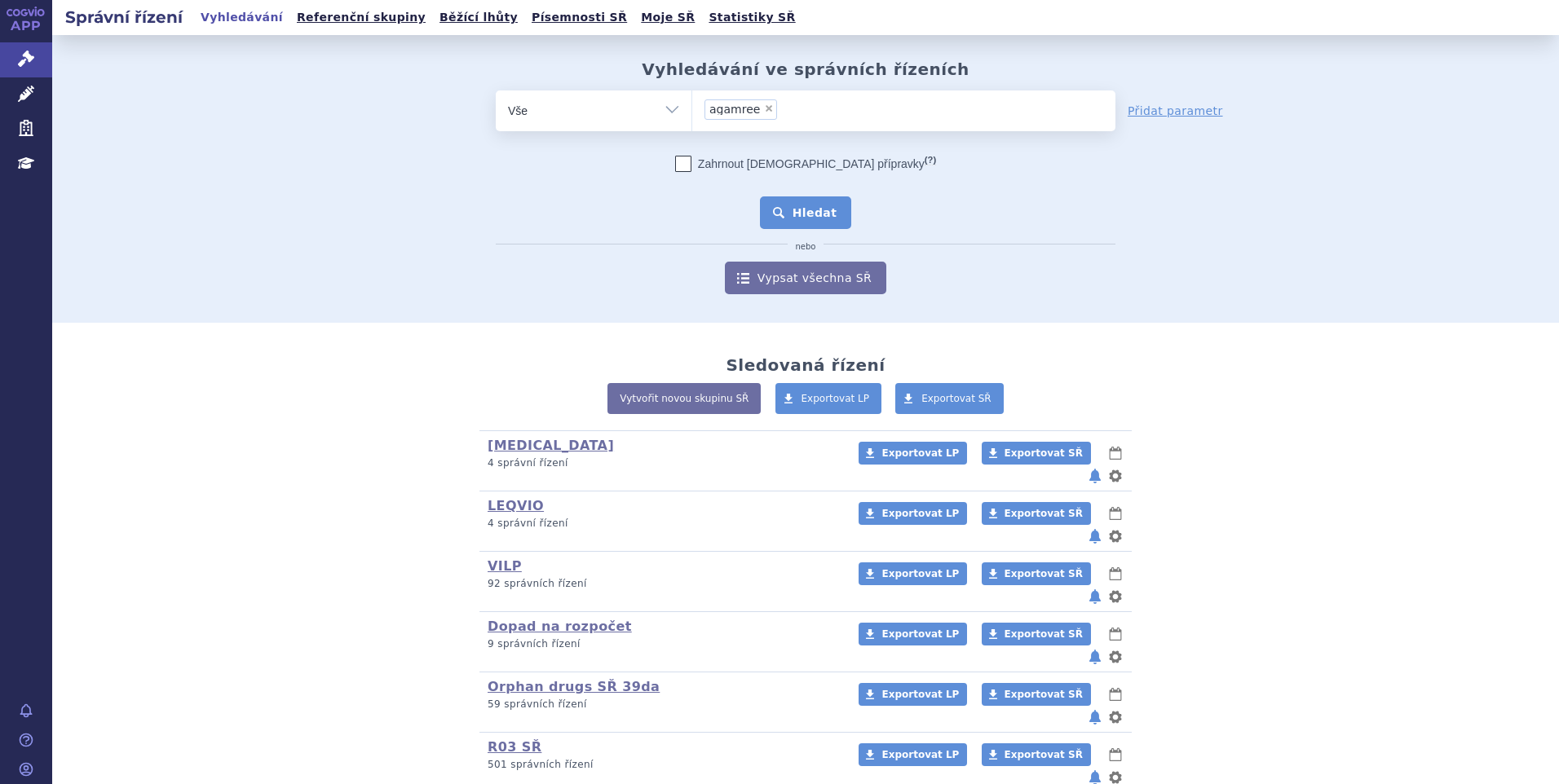
click at [782, 222] on button "Hledat" at bounding box center [806, 212] width 92 height 33
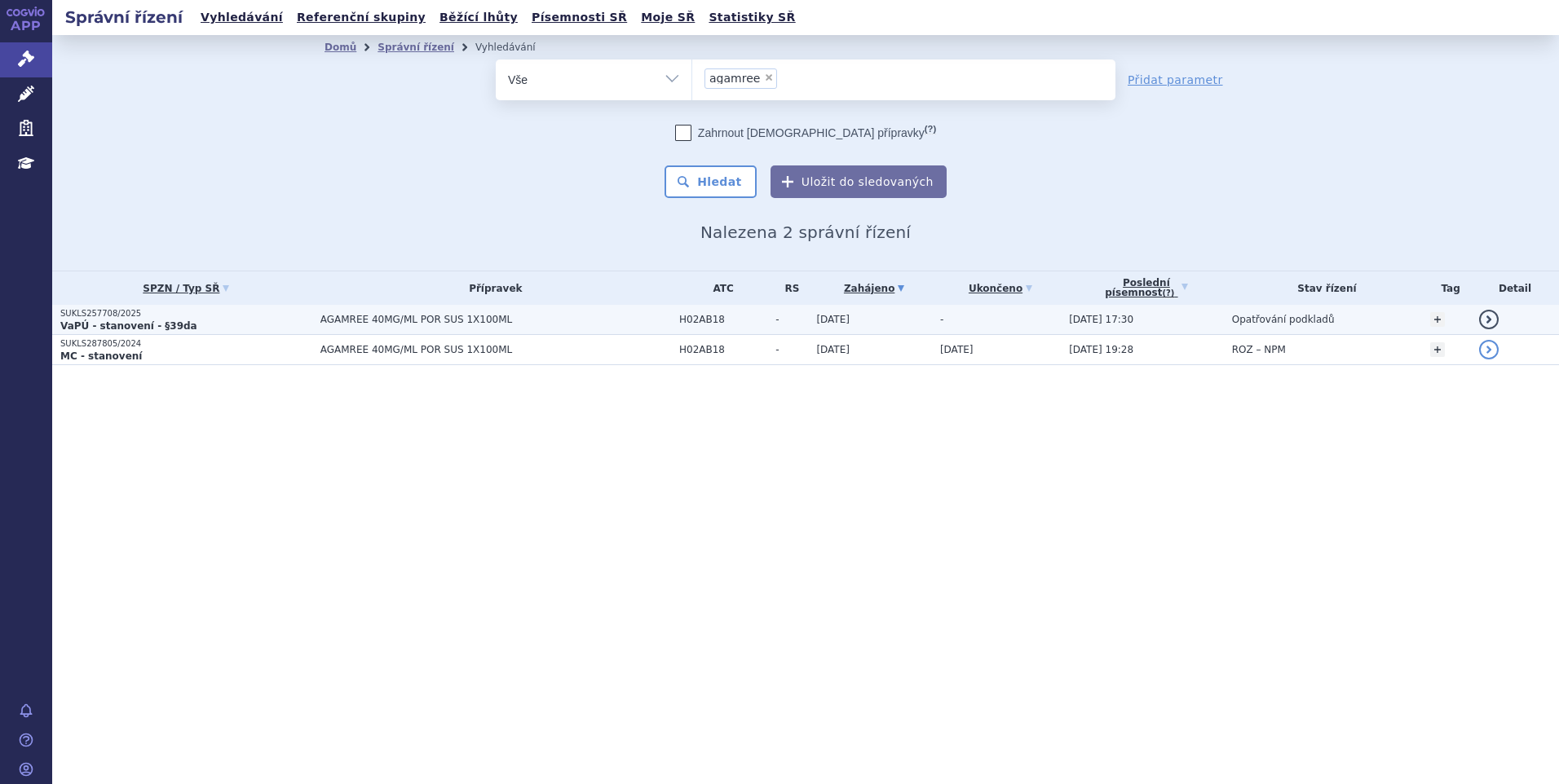
click at [235, 324] on p "VaPÚ - stanovení - §39da" at bounding box center [186, 326] width 252 height 13
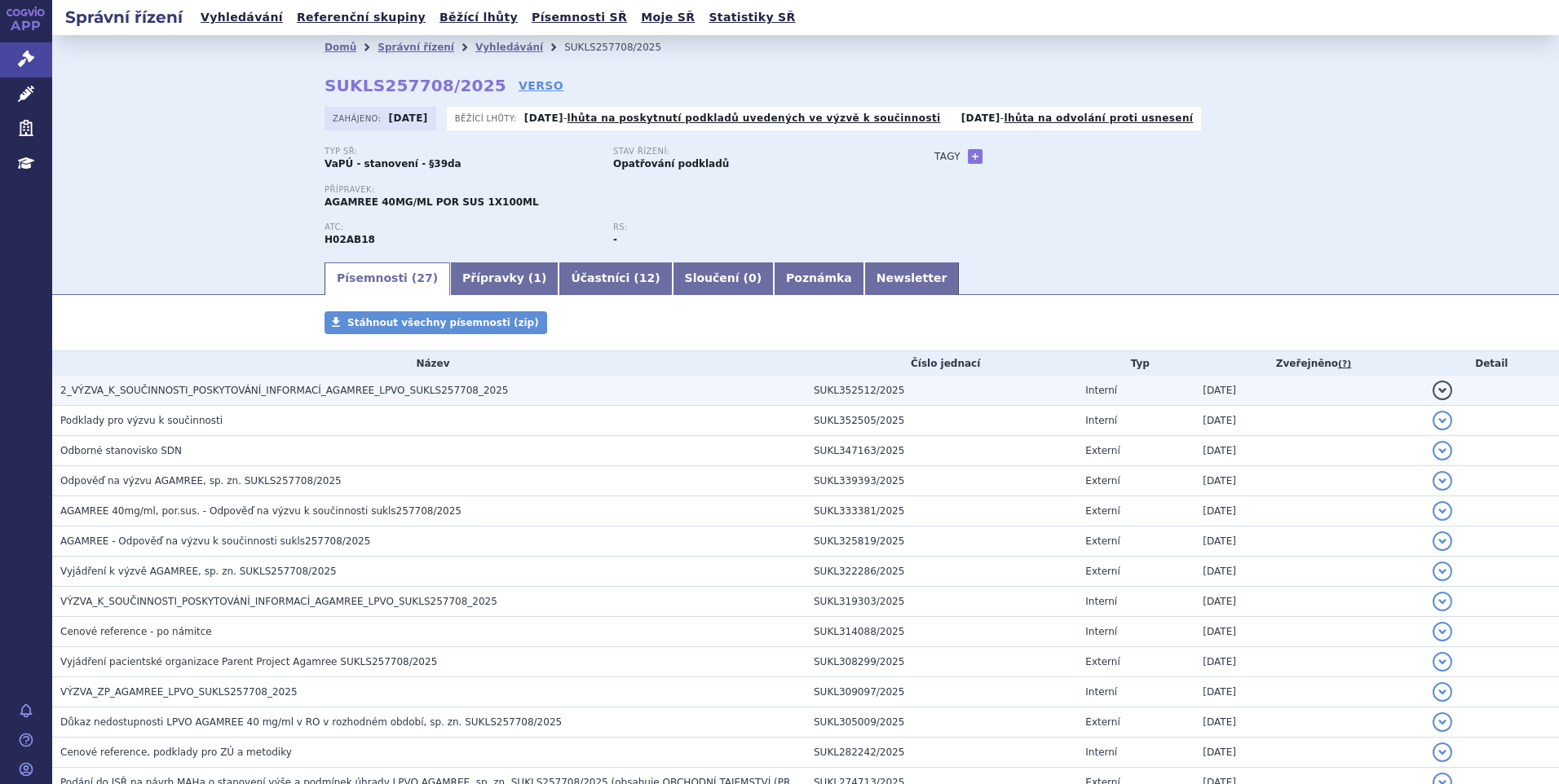
click at [421, 379] on td "2_VÝZVA_K_SOUČINNOSTI_POSKYTOVÁNÍ_INFORMACÍ_AGAMREE_LPVO_SUKLS257708_2025" at bounding box center [428, 391] width 753 height 30
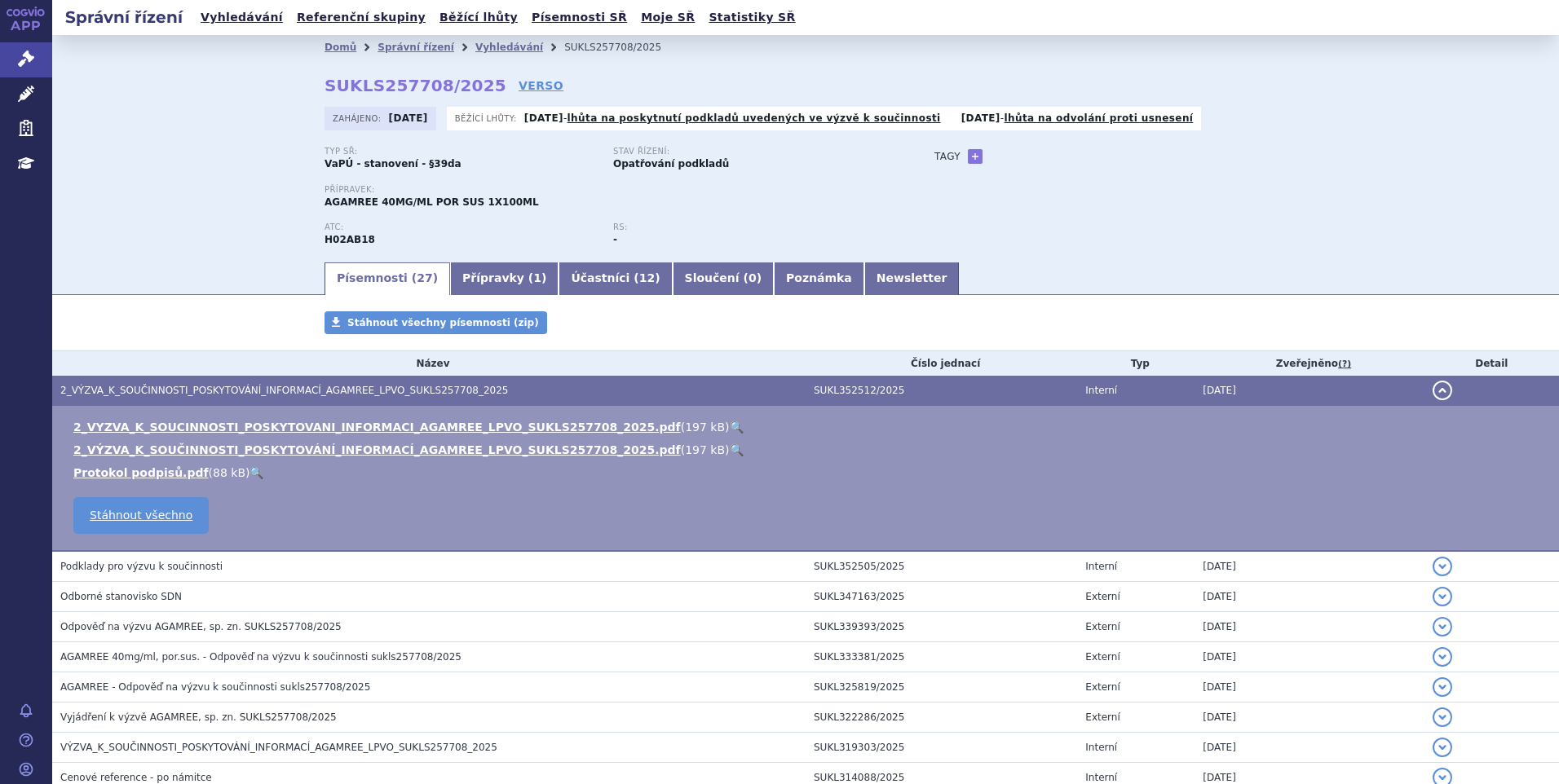
click at [729, 421] on link "🔍" at bounding box center [736, 427] width 14 height 13
click at [518, 82] on link "VERSO" at bounding box center [541, 85] width 45 height 16
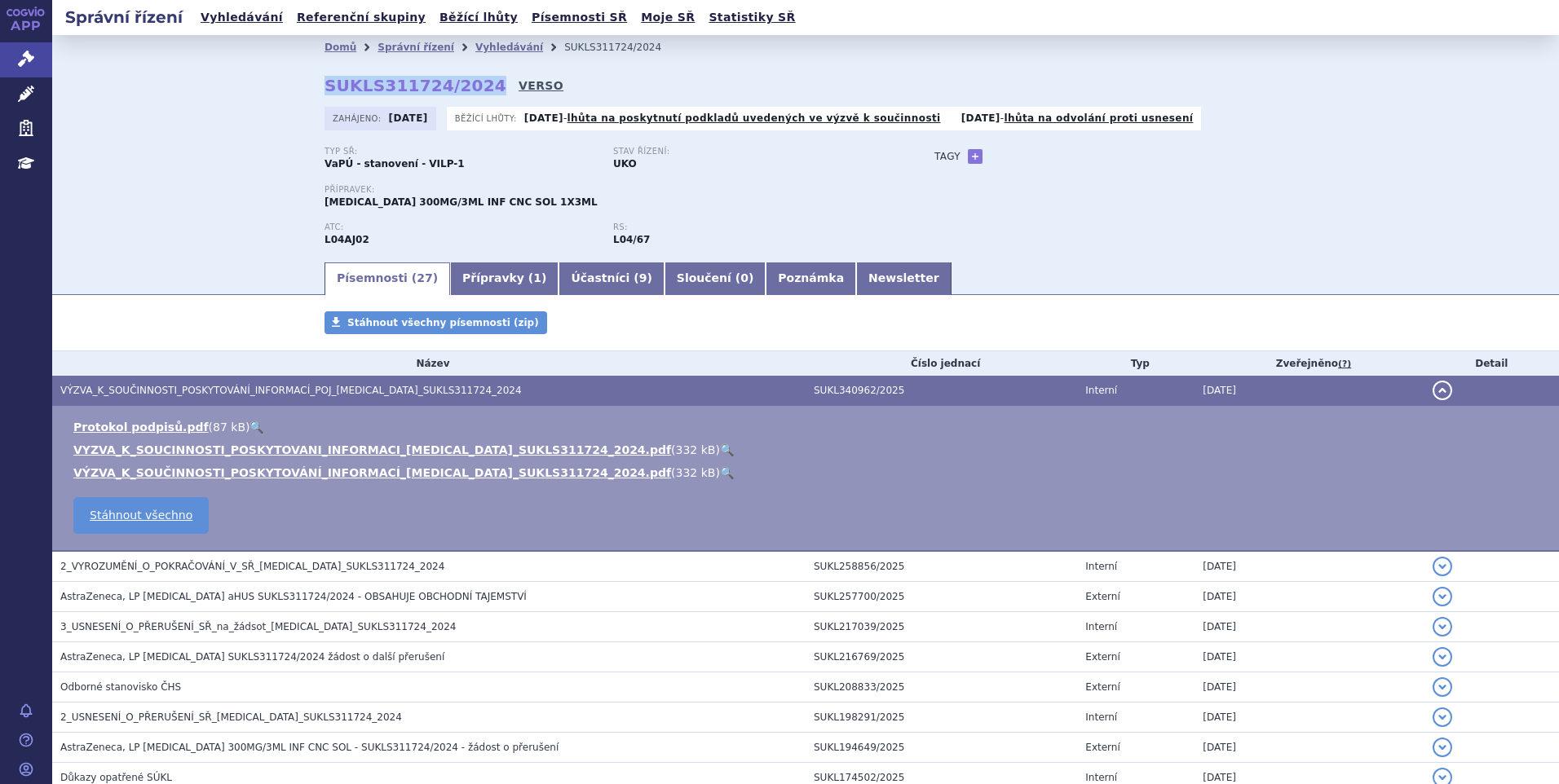
click at [518, 87] on link "VERSO" at bounding box center [541, 85] width 45 height 16
